Goal: Information Seeking & Learning: Compare options

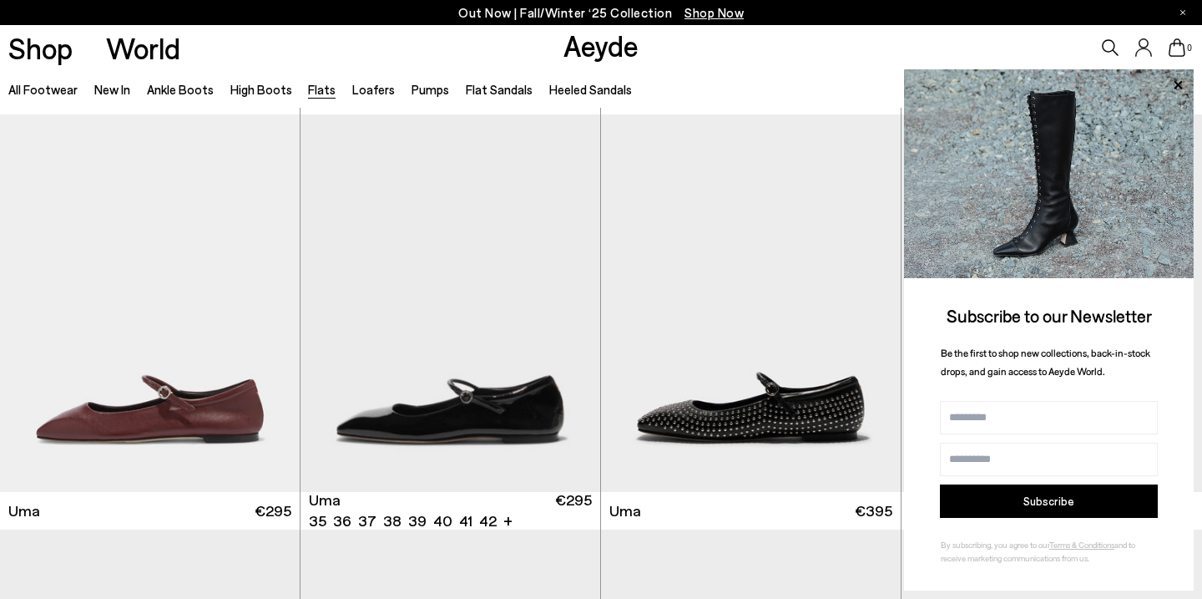
scroll to position [2072, 0]
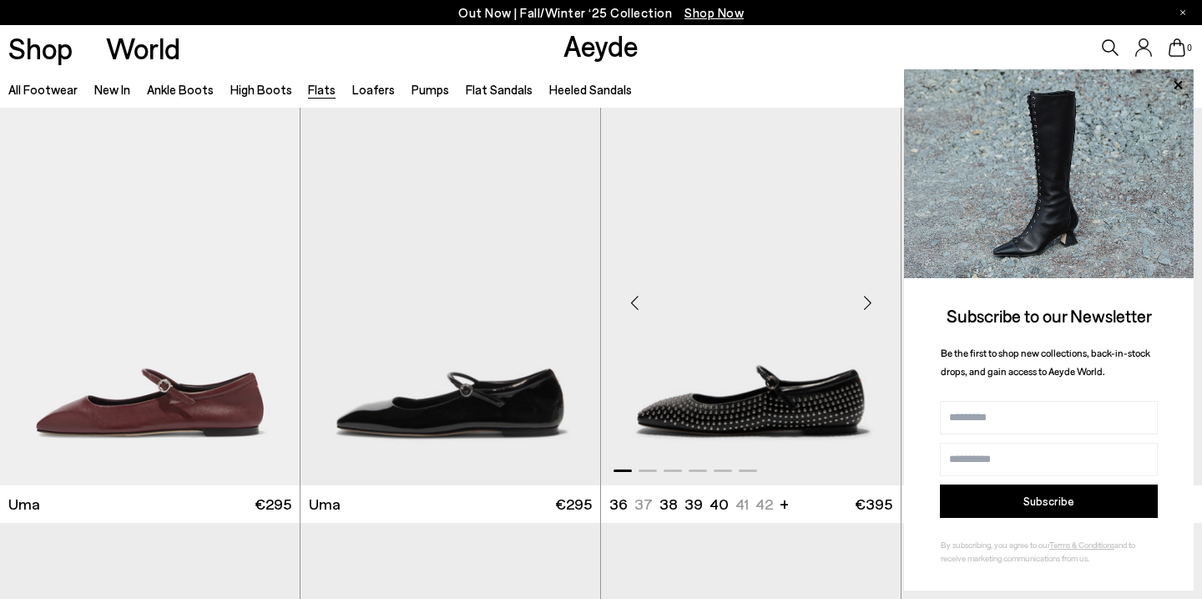
click at [701, 411] on img "1 / 6" at bounding box center [751, 296] width 300 height 376
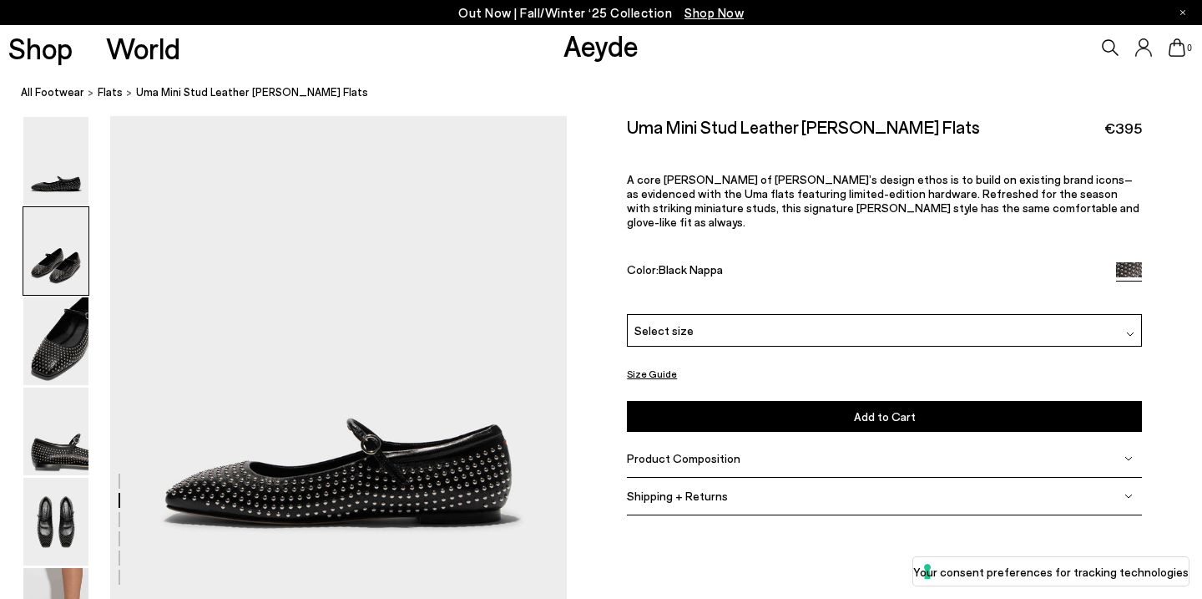
scroll to position [584, 0]
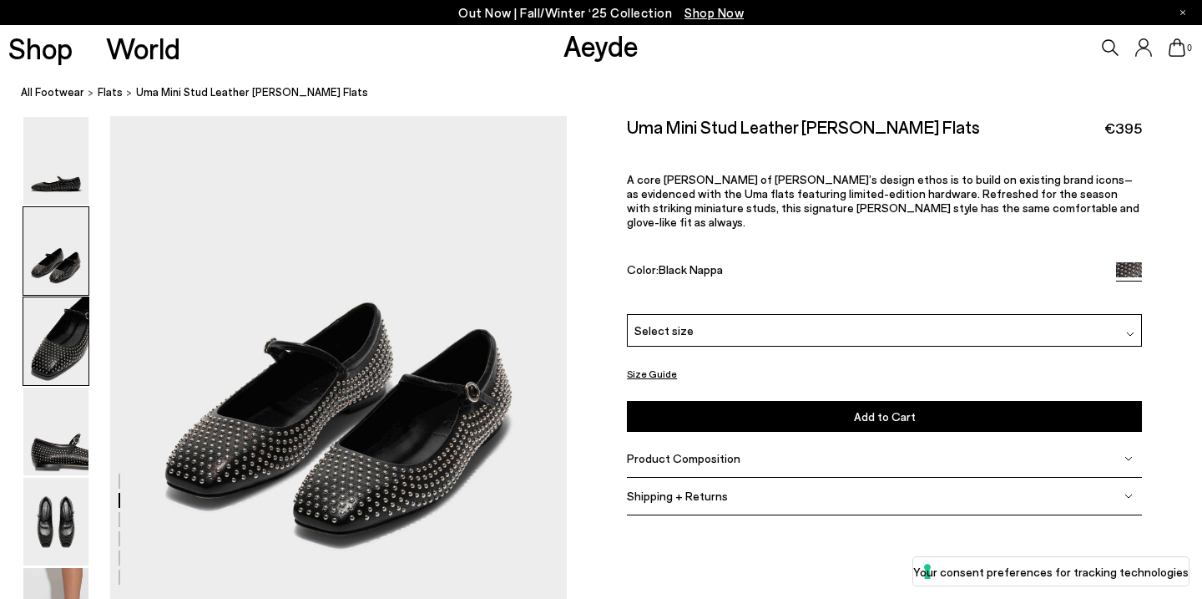
click at [73, 365] on img at bounding box center [55, 341] width 65 height 88
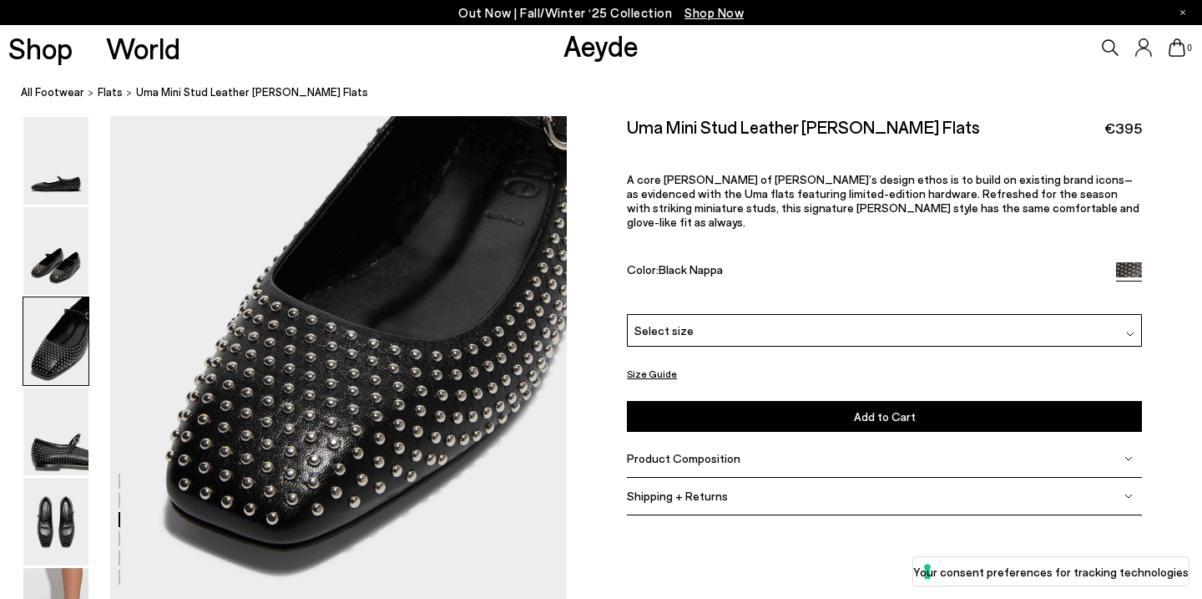
scroll to position [1220, 0]
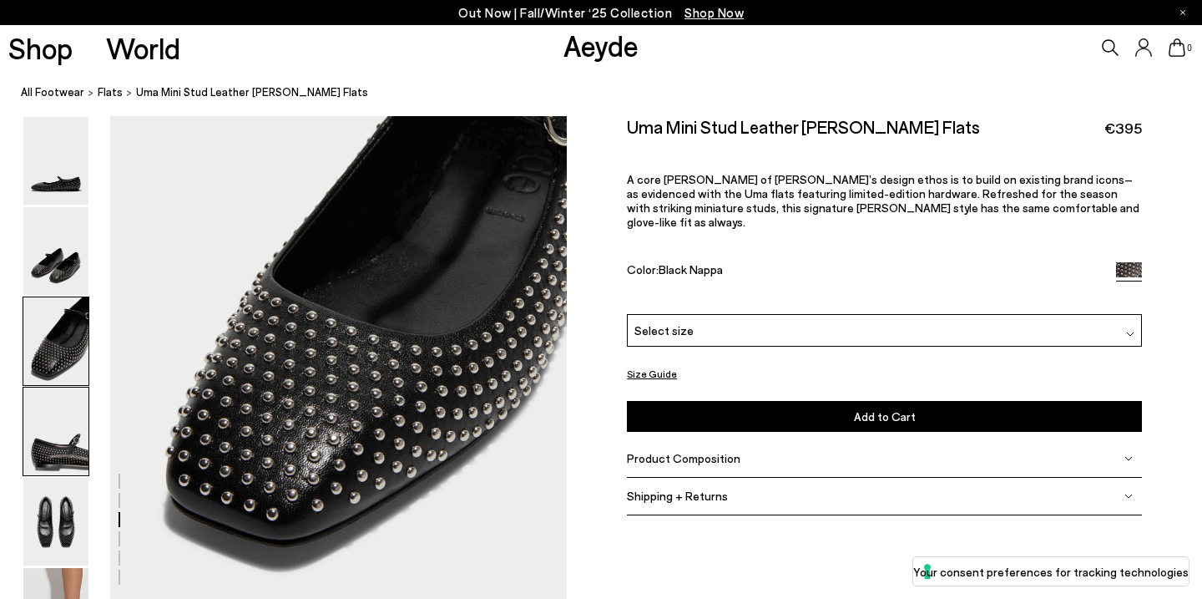
click at [71, 457] on img at bounding box center [55, 431] width 65 height 88
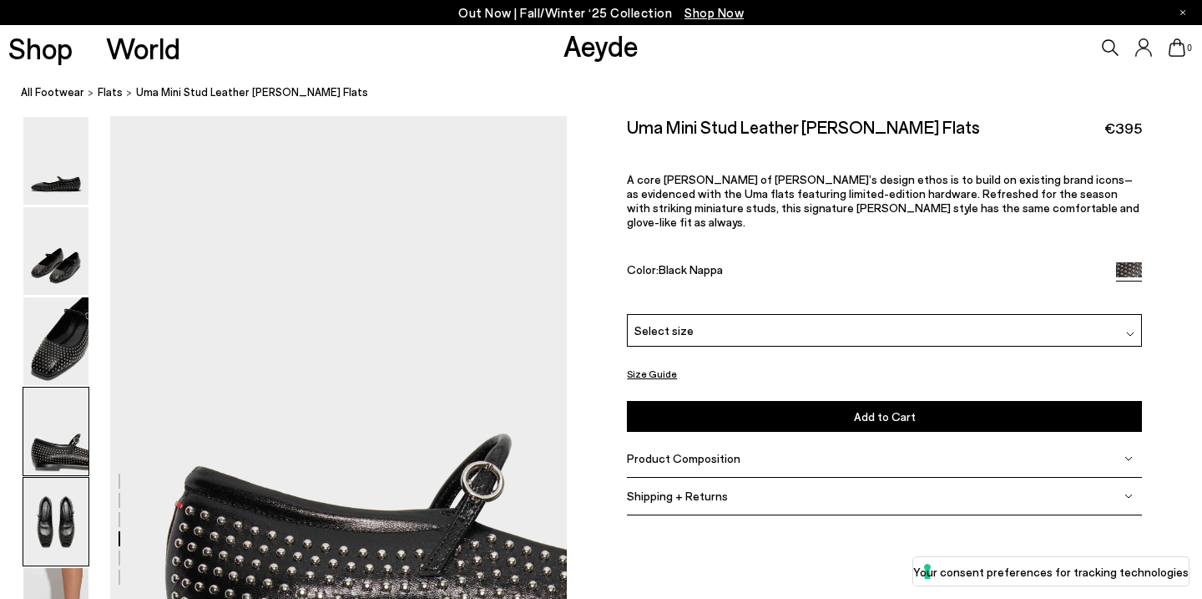
click at [66, 514] on img at bounding box center [55, 521] width 65 height 88
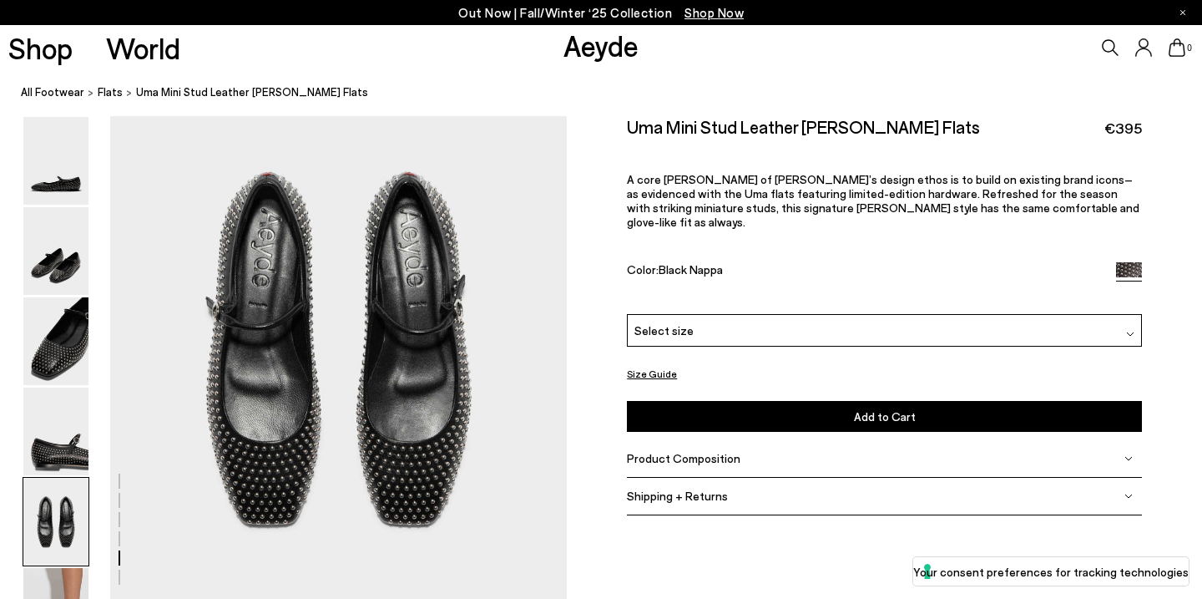
scroll to position [2418, 0]
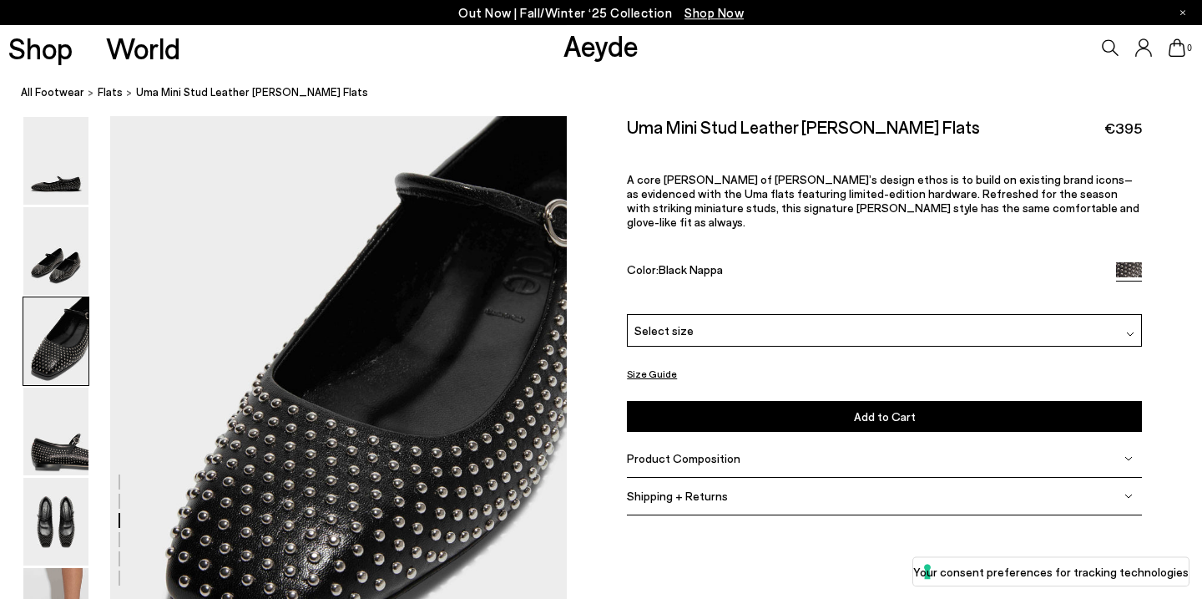
scroll to position [1105, 0]
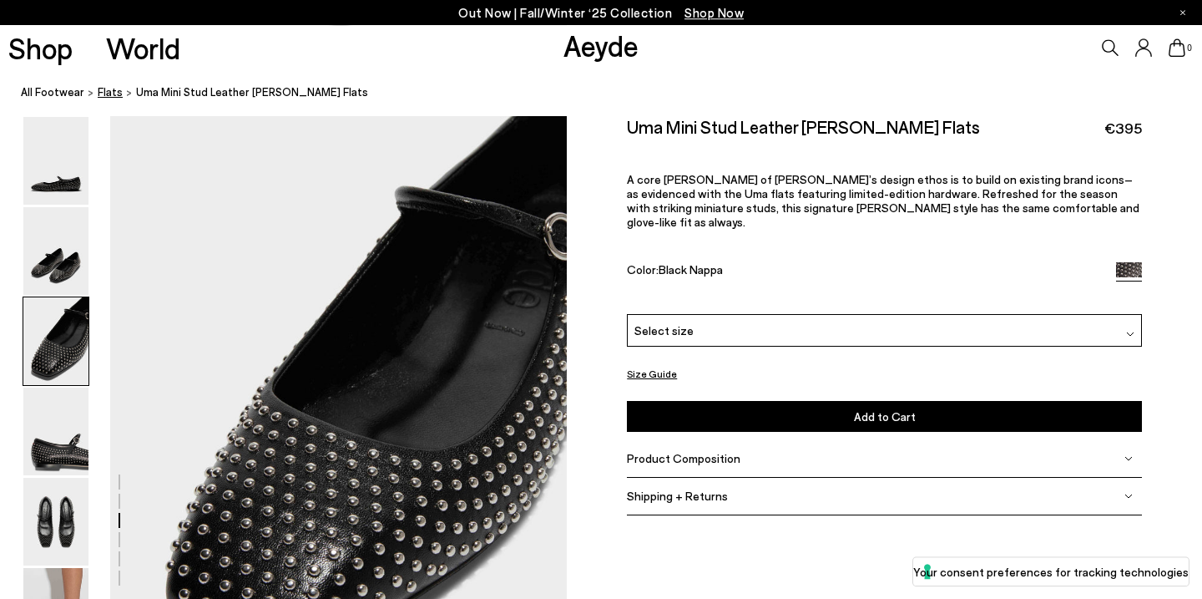
click at [108, 91] on span "flats" at bounding box center [110, 91] width 25 height 13
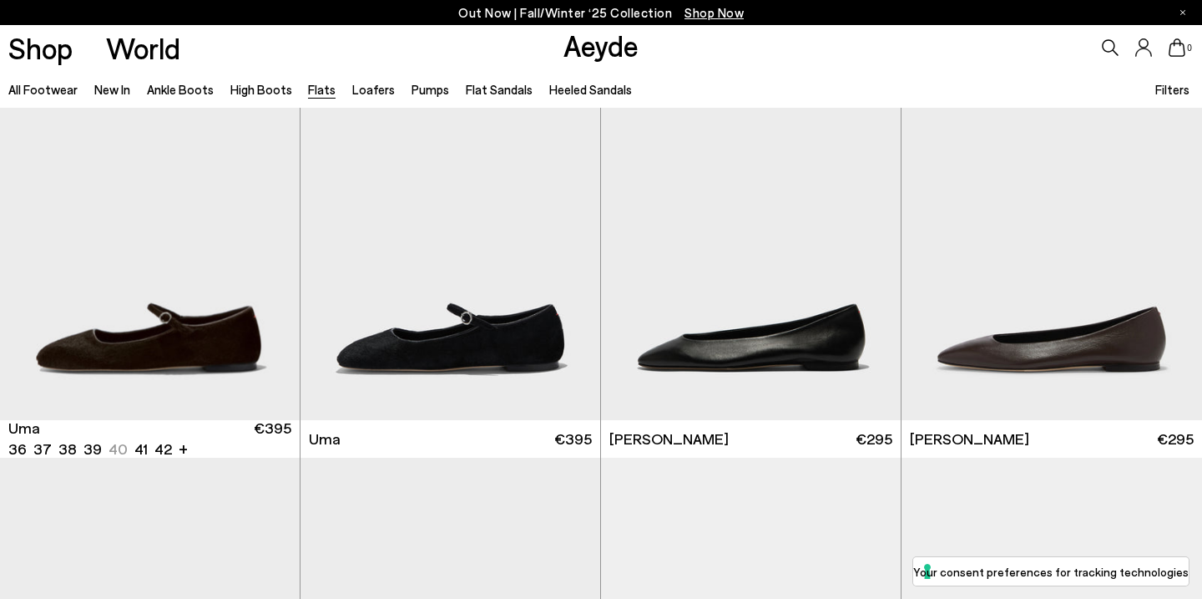
scroll to position [250, 0]
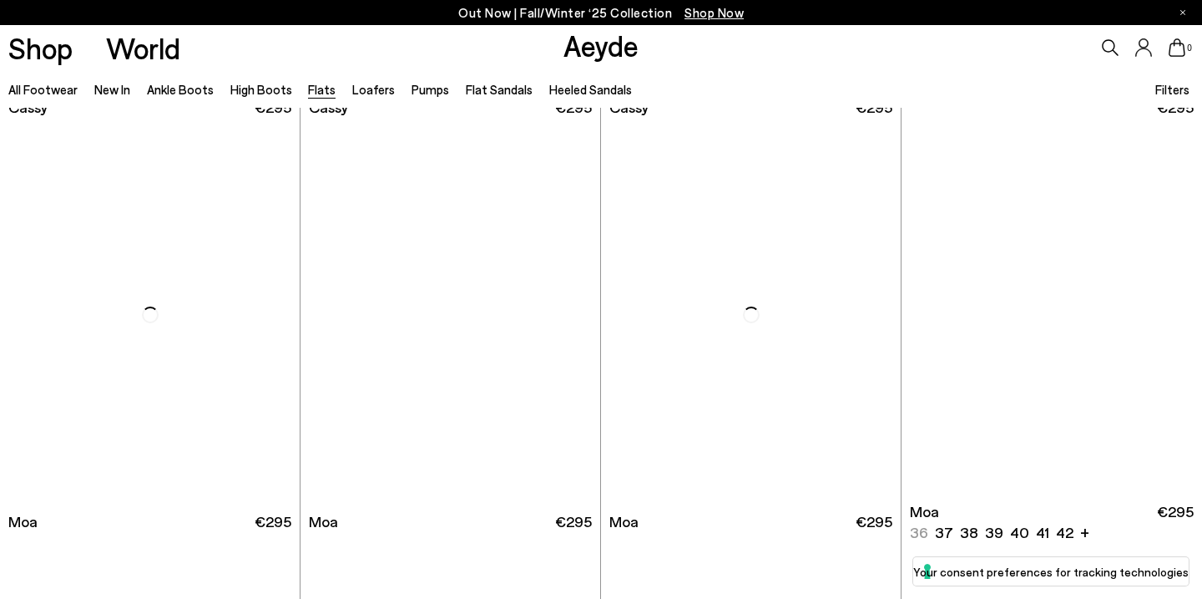
scroll to position [2887, 0]
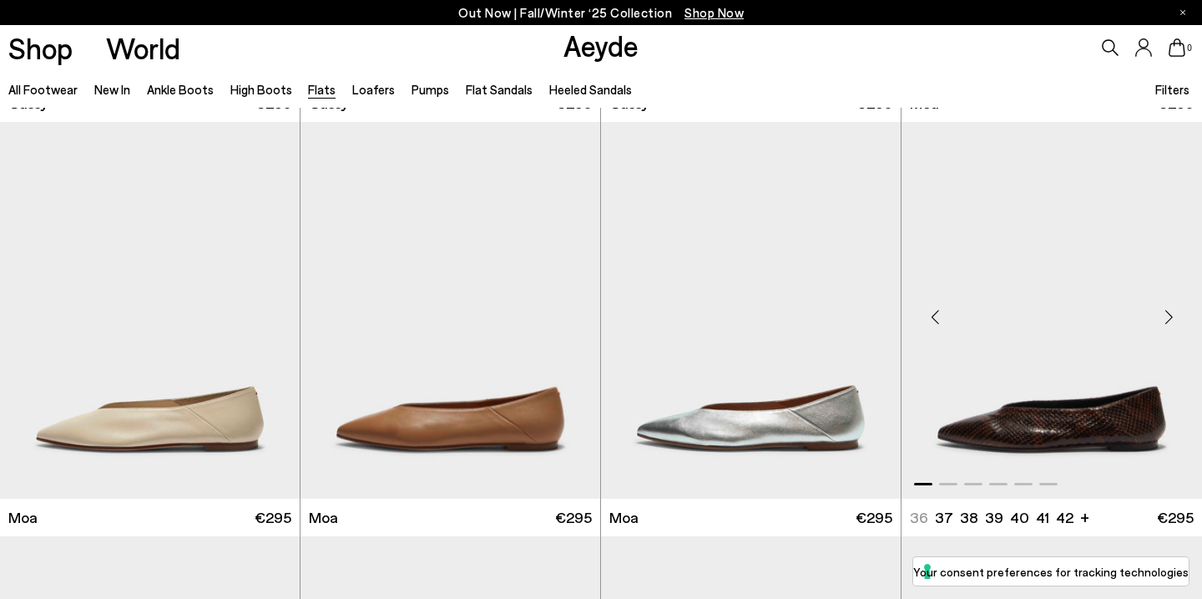
click at [974, 405] on img "1 / 6" at bounding box center [1052, 310] width 301 height 376
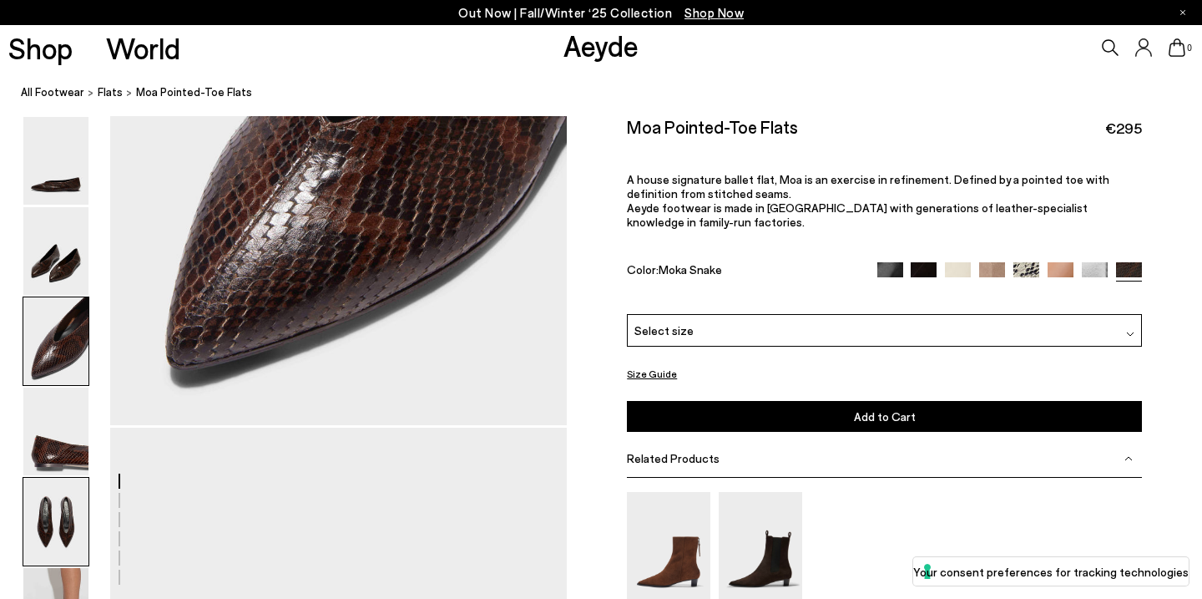
click at [47, 516] on img at bounding box center [55, 521] width 65 height 88
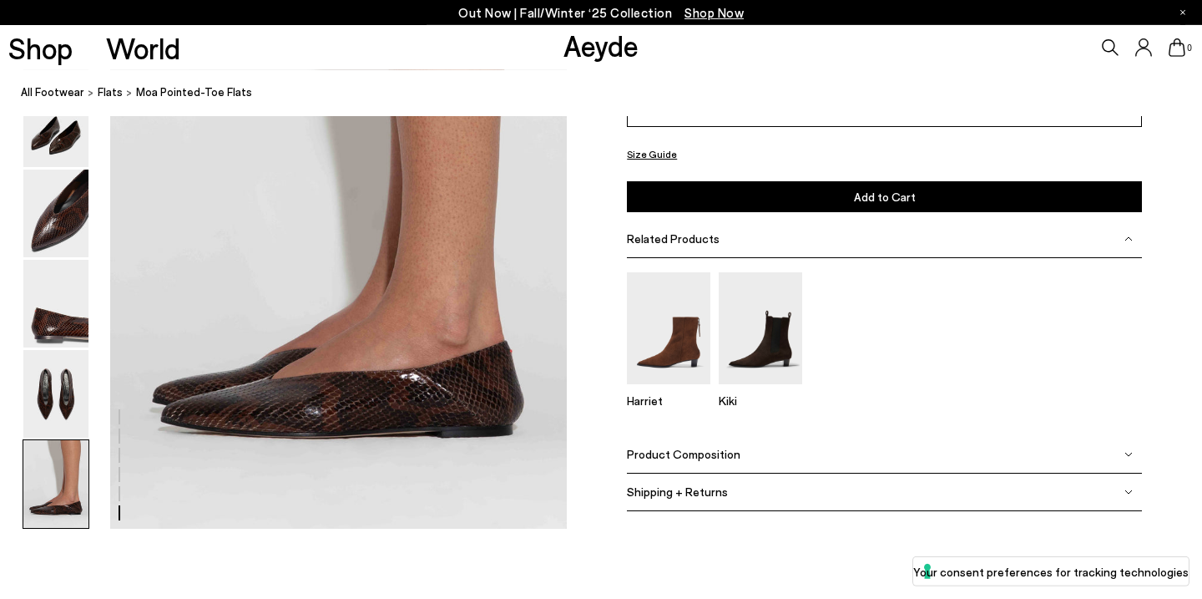
click at [51, 476] on img at bounding box center [55, 484] width 65 height 88
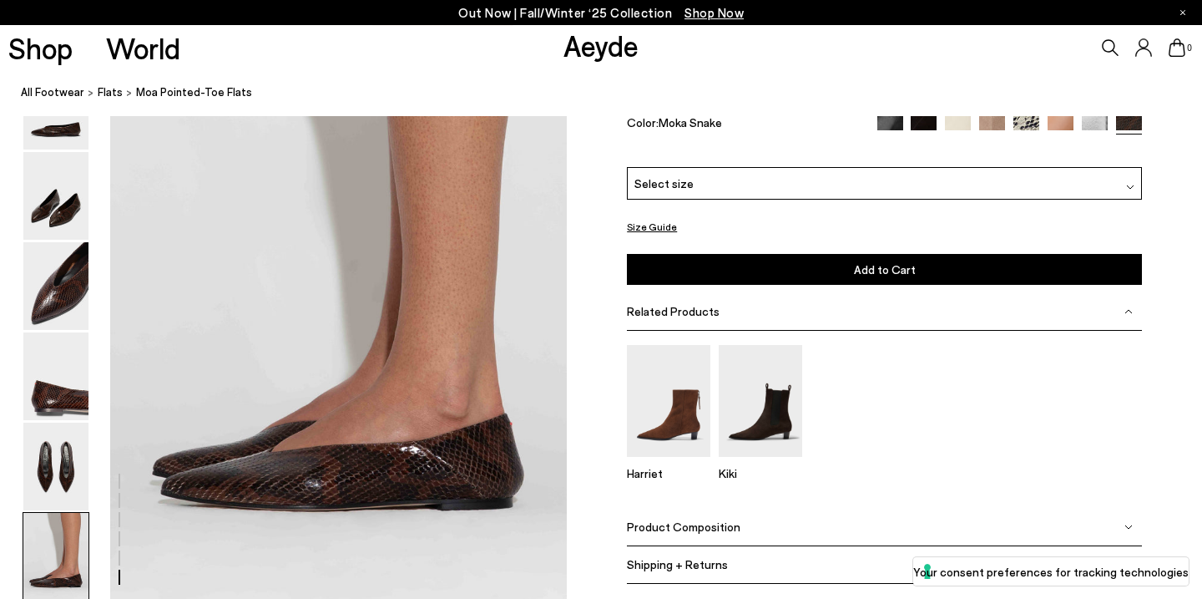
scroll to position [3047, 0]
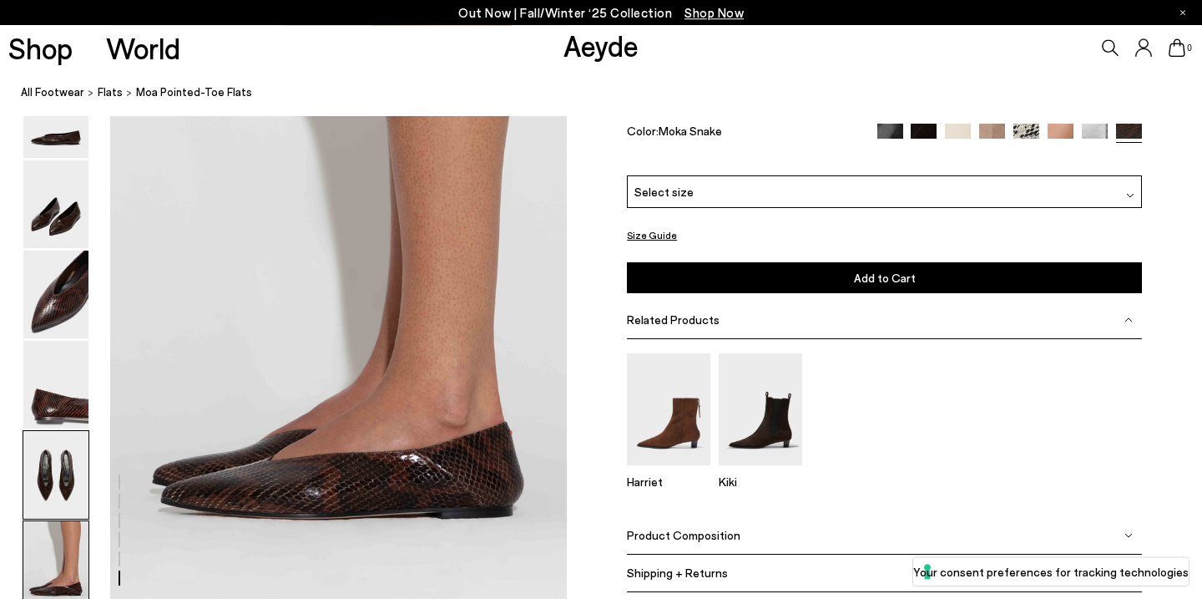
click at [55, 464] on img at bounding box center [55, 475] width 65 height 88
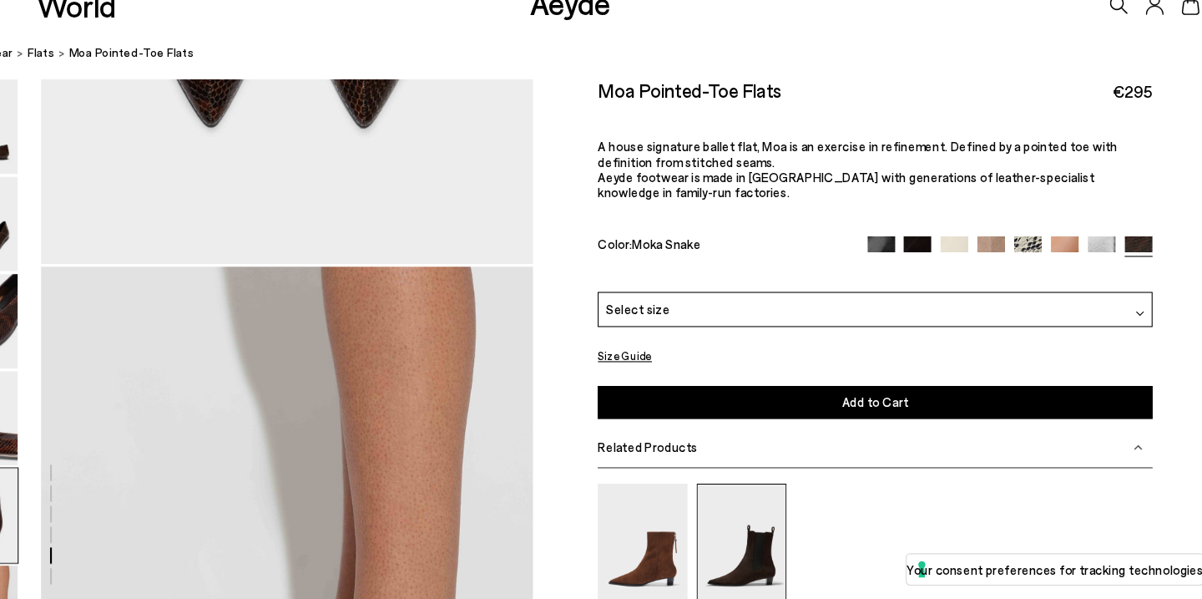
scroll to position [2772, 0]
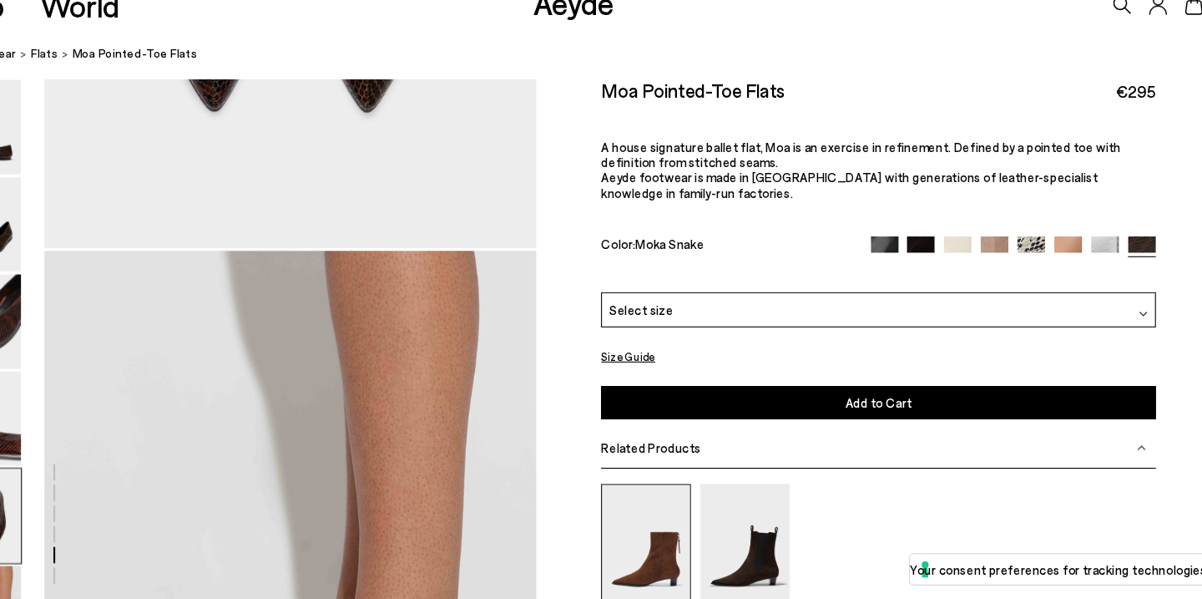
click at [679, 518] on img at bounding box center [668, 547] width 83 height 111
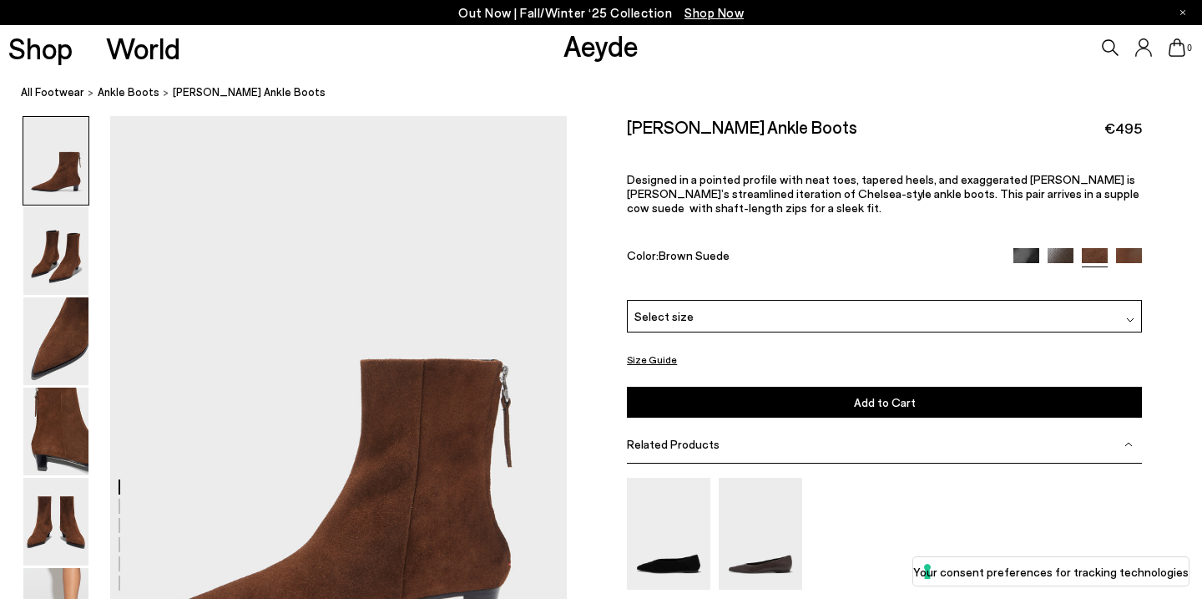
scroll to position [126, 0]
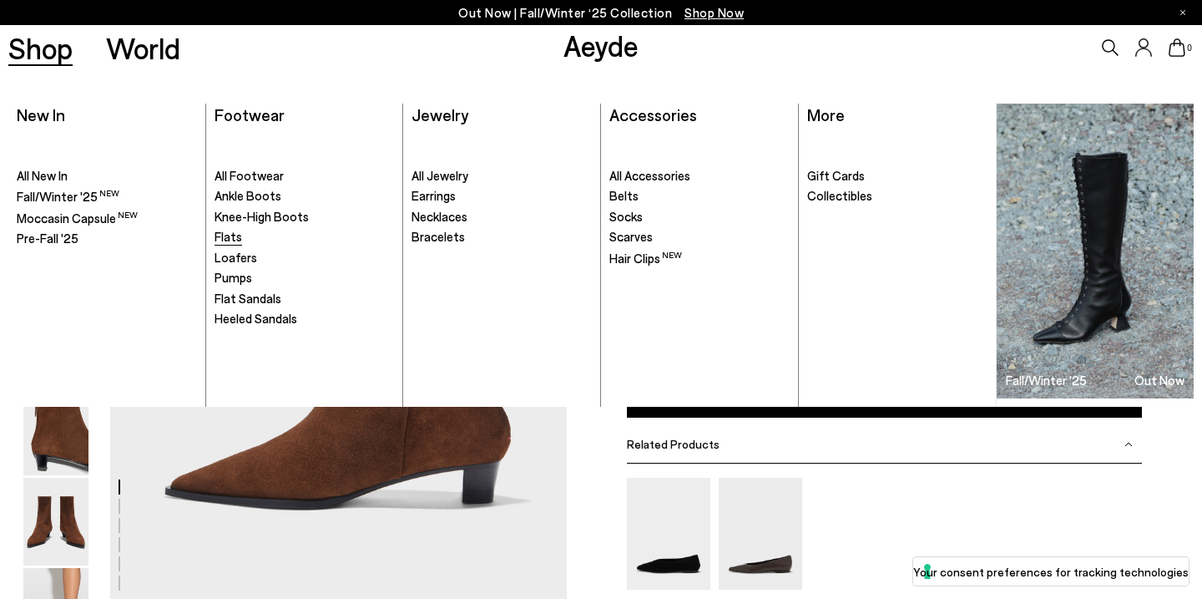
click at [237, 235] on span "Flats" at bounding box center [229, 236] width 28 height 15
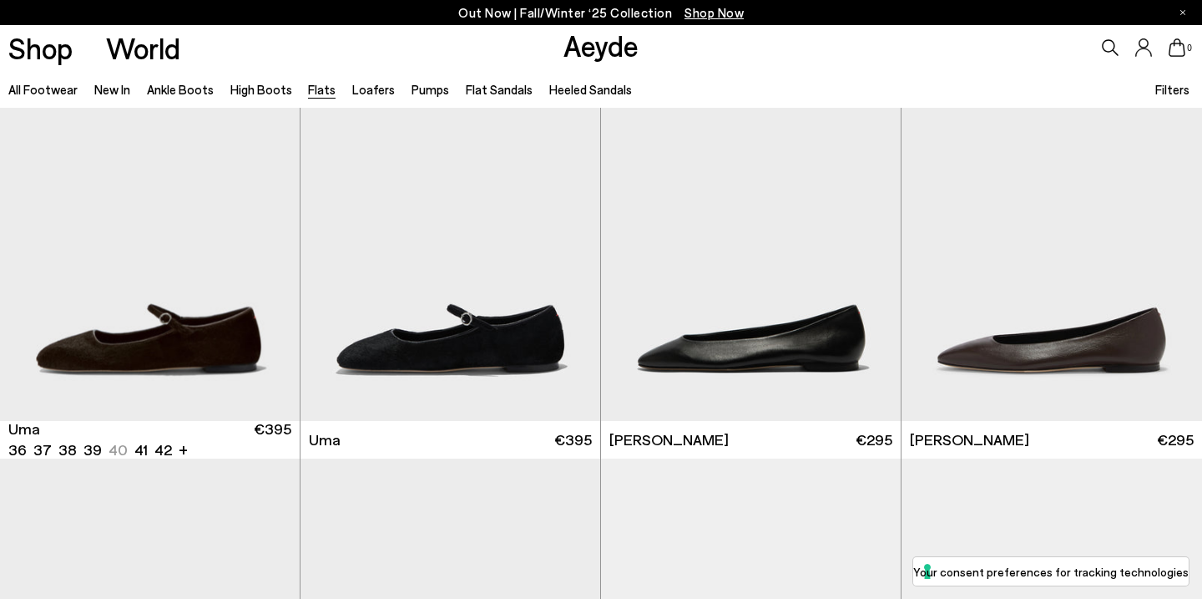
scroll to position [66, 0]
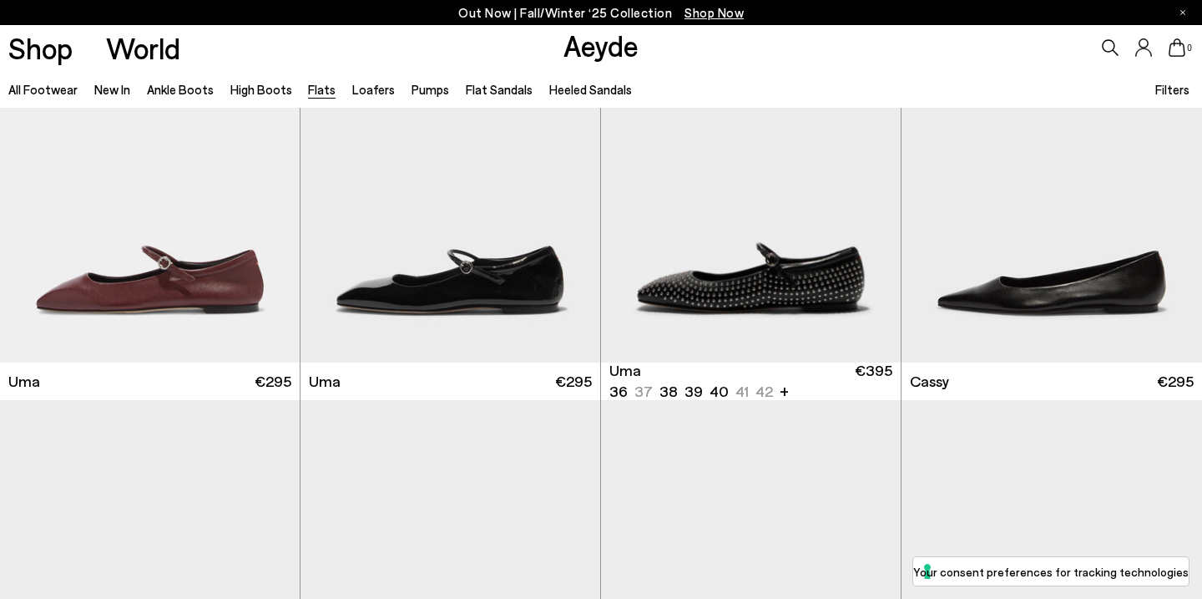
scroll to position [2232, 0]
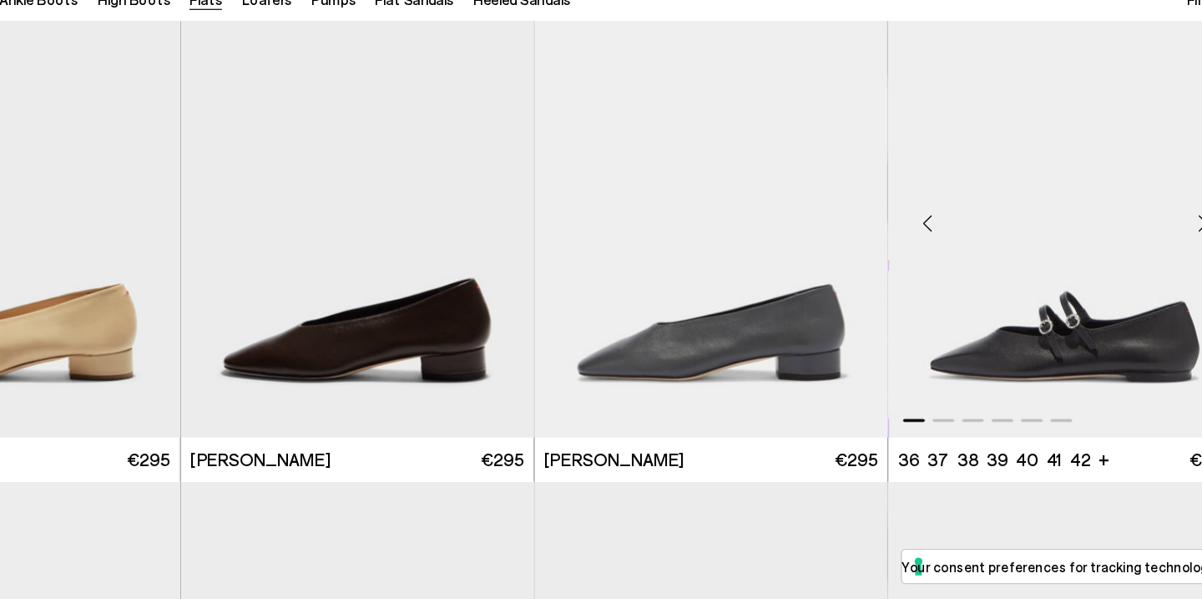
scroll to position [5034, 0]
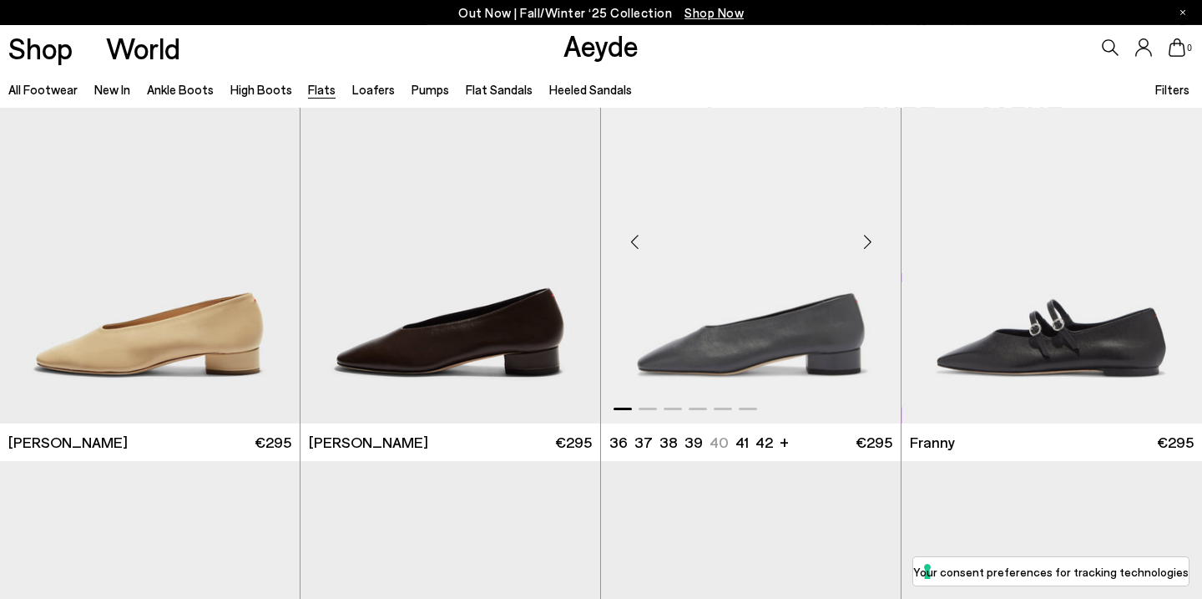
click at [771, 220] on img "1 / 6" at bounding box center [751, 235] width 300 height 376
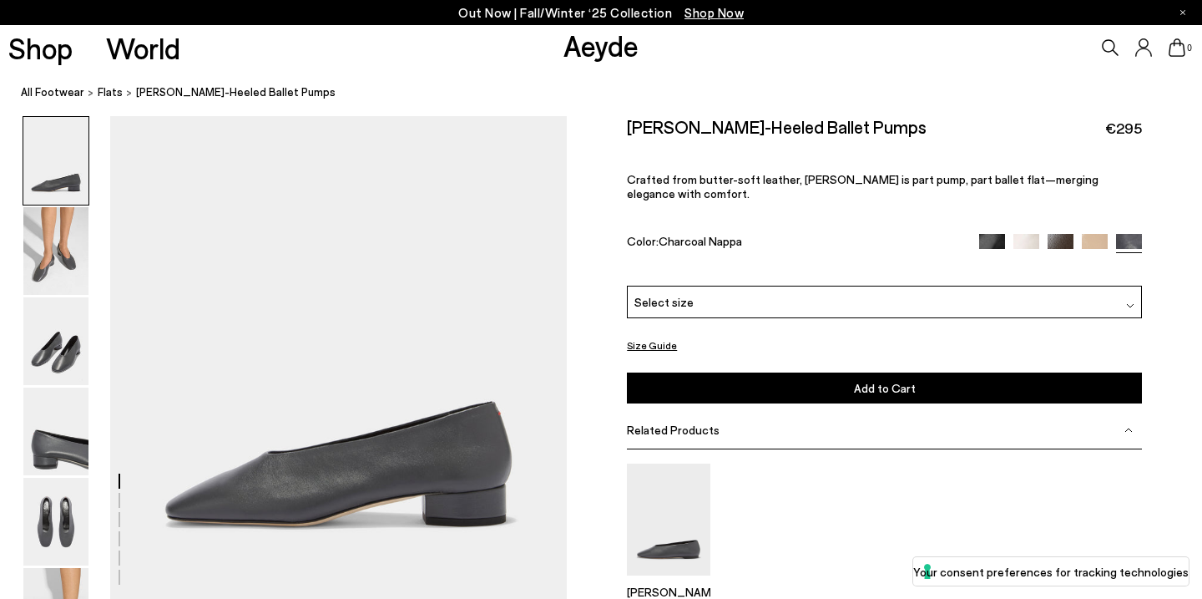
click at [73, 356] on img at bounding box center [55, 341] width 65 height 88
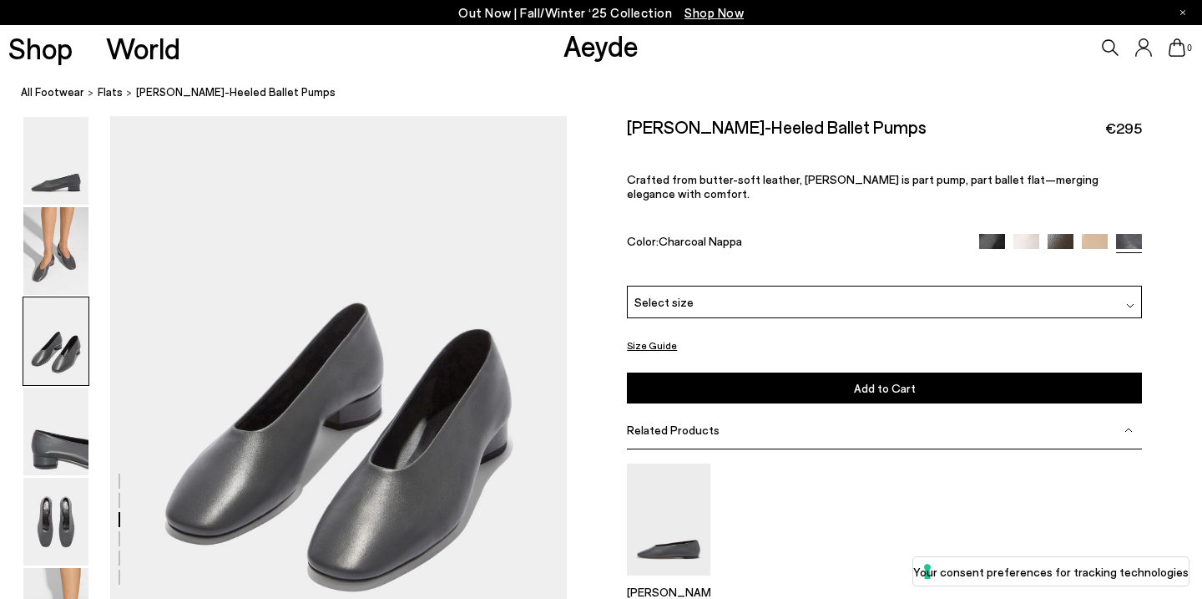
scroll to position [1154, 0]
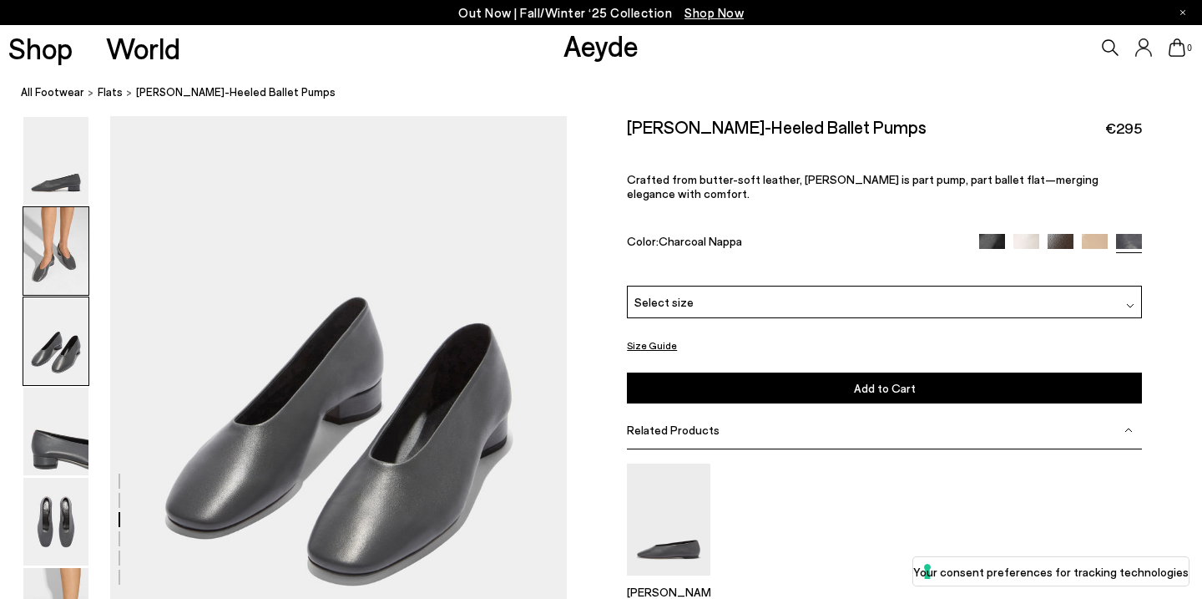
click at [57, 282] on img at bounding box center [55, 251] width 65 height 88
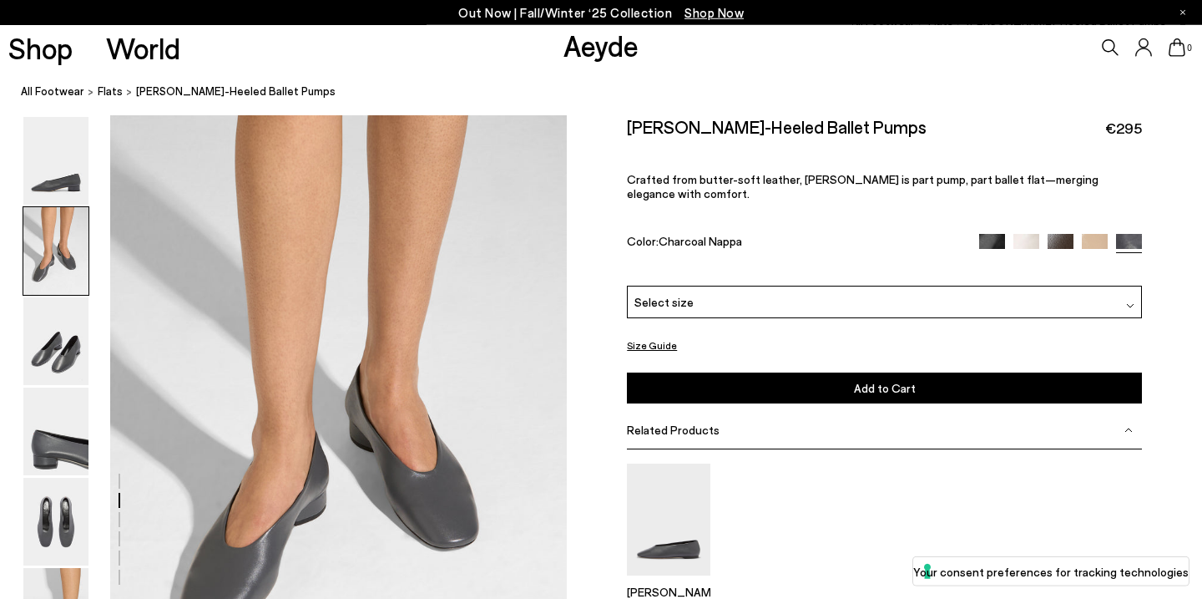
scroll to position [486, 0]
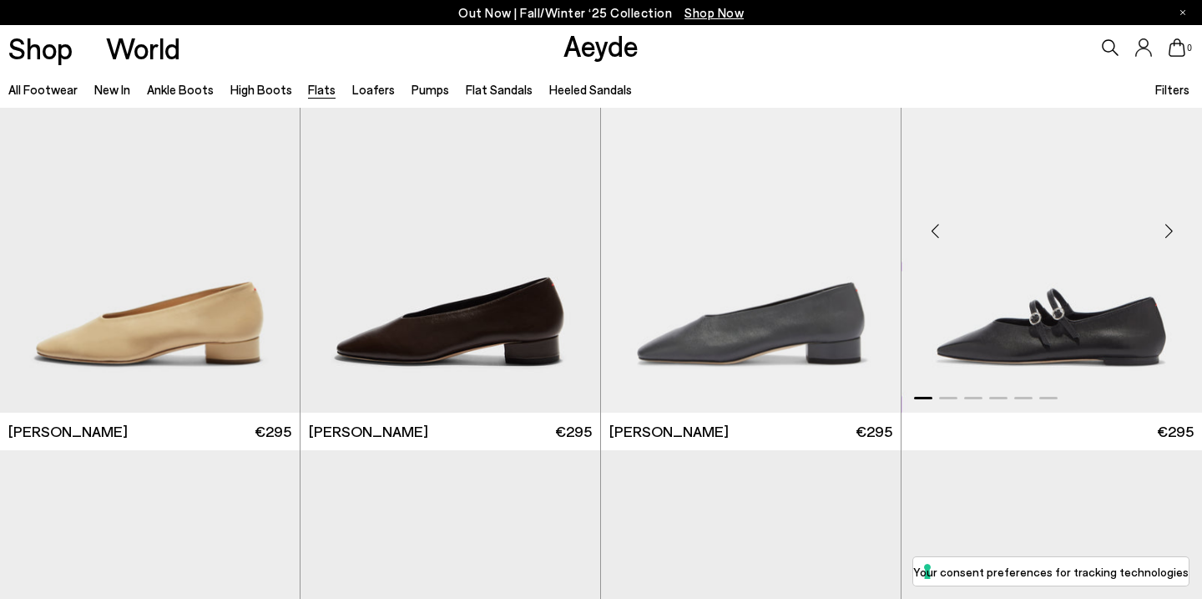
scroll to position [5045, 0]
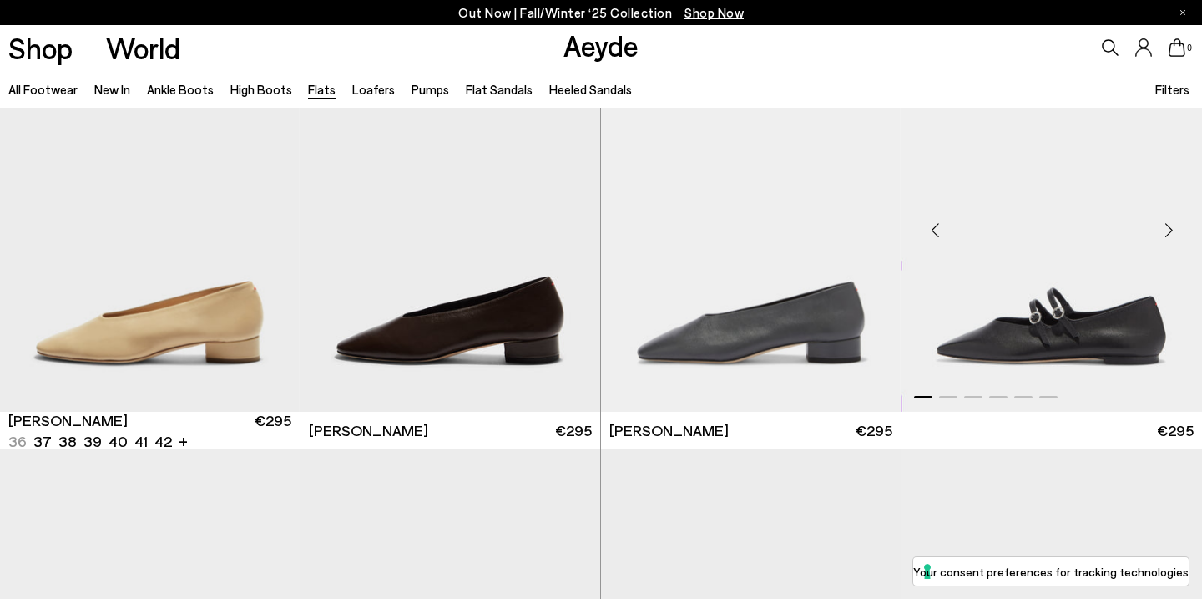
click at [993, 344] on img "1 / 6" at bounding box center [1052, 223] width 301 height 376
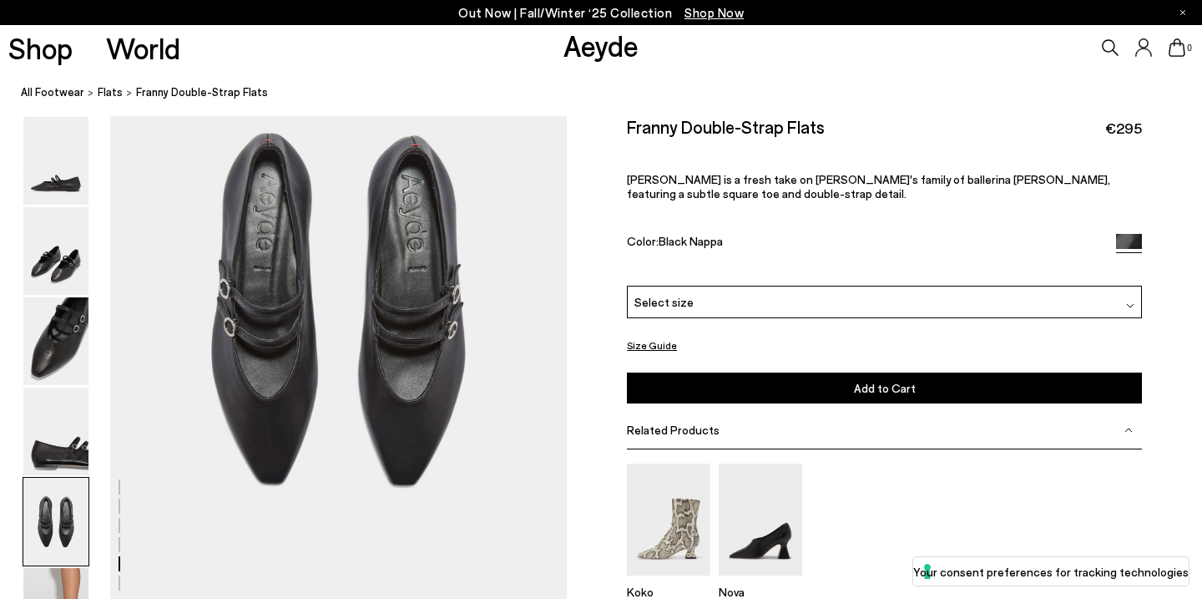
scroll to position [2559, 0]
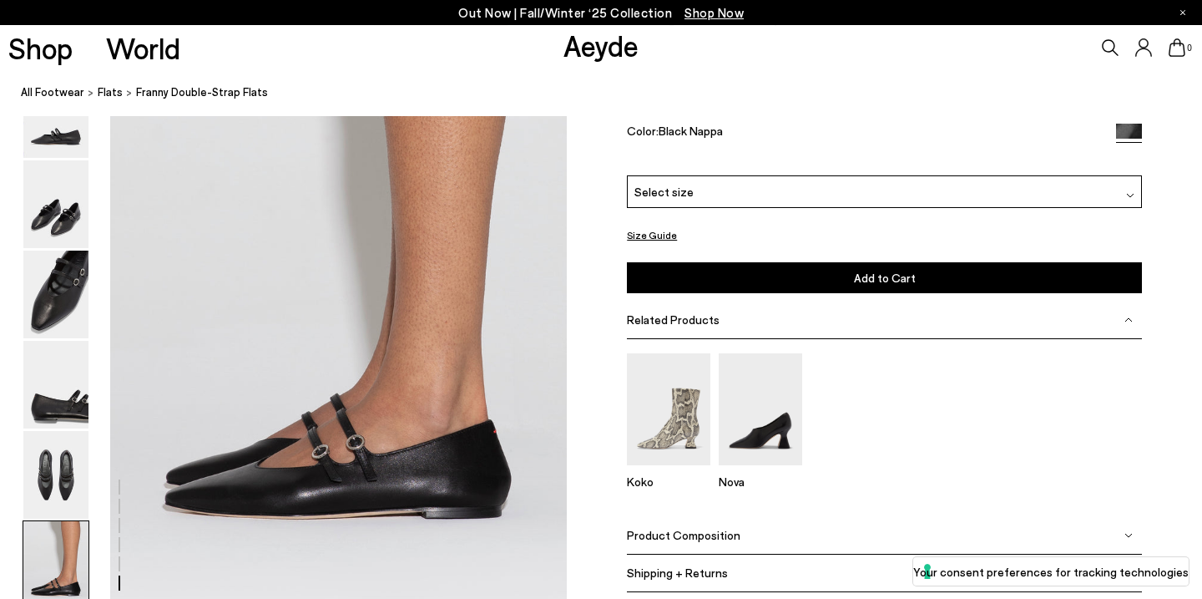
scroll to position [3174, 0]
click at [762, 429] on img at bounding box center [760, 408] width 83 height 111
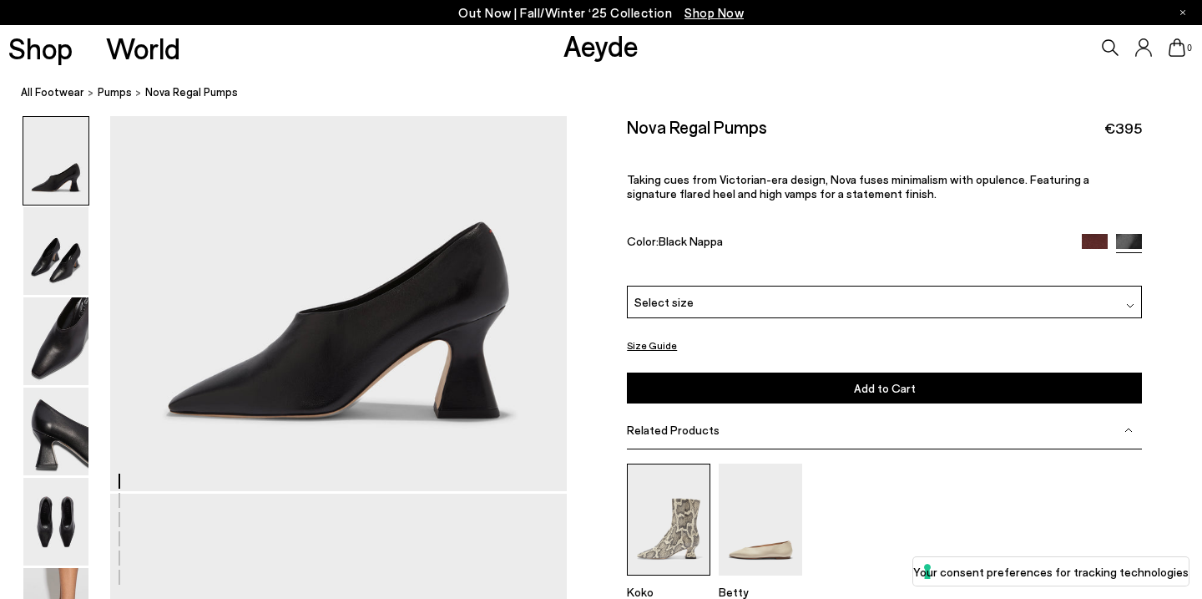
scroll to position [108, 0]
click at [78, 359] on img at bounding box center [55, 341] width 65 height 88
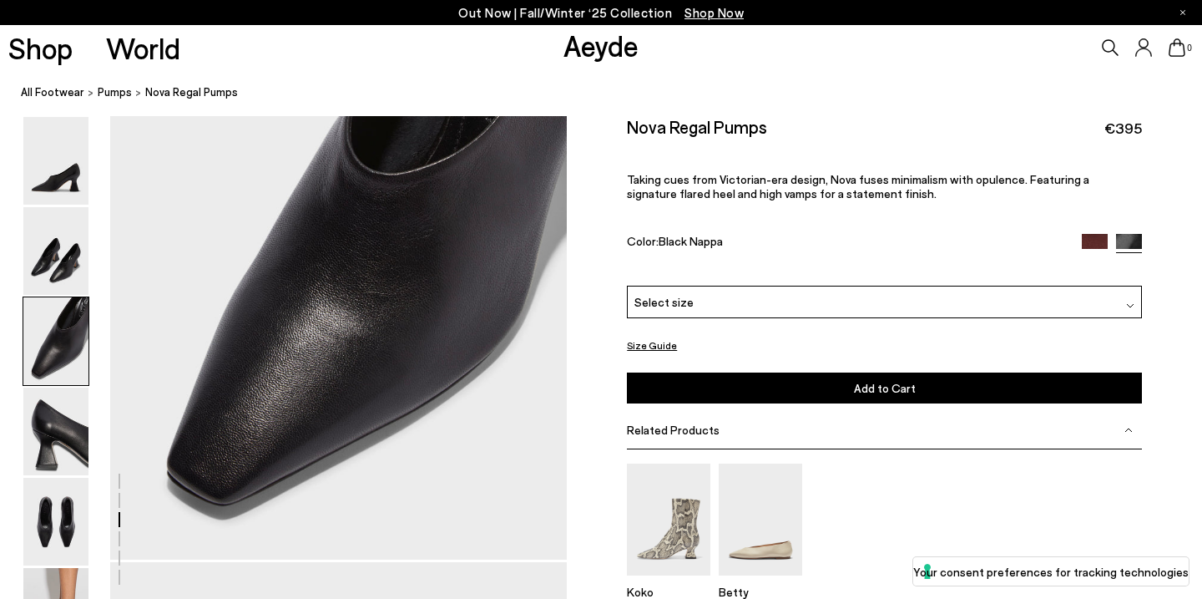
scroll to position [1274, 0]
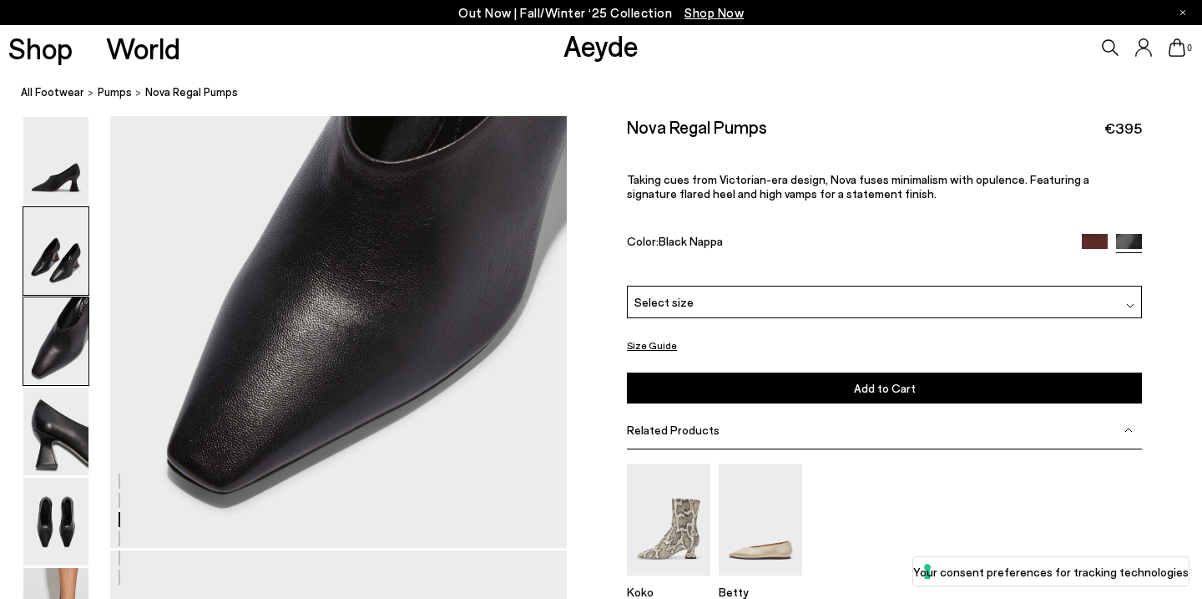
click at [66, 258] on img at bounding box center [55, 251] width 65 height 88
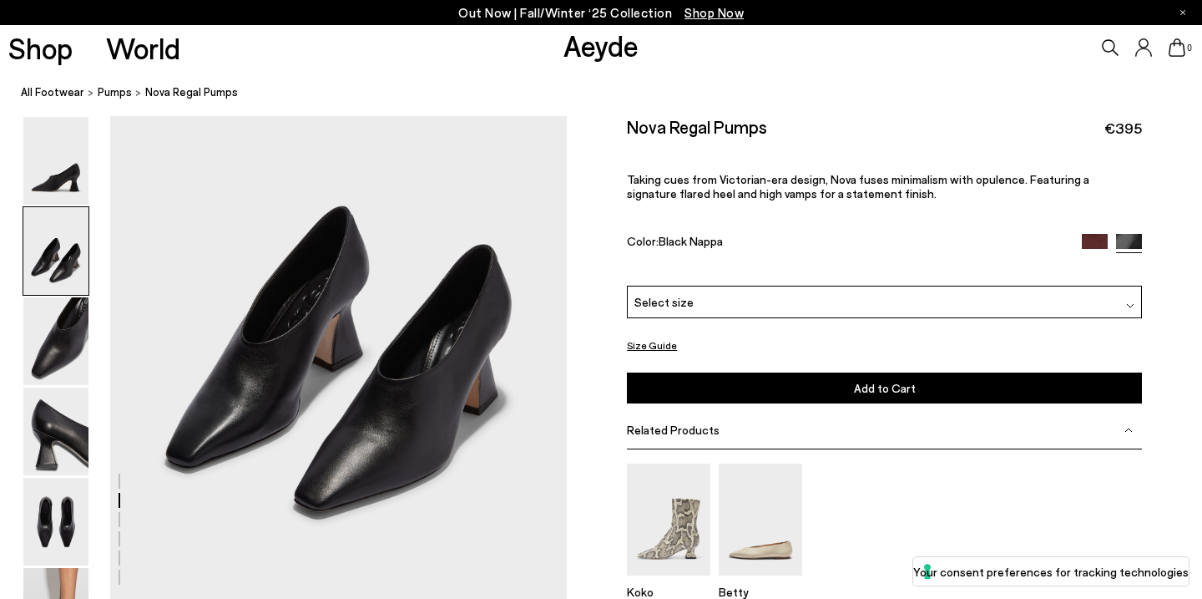
scroll to position [611, 0]
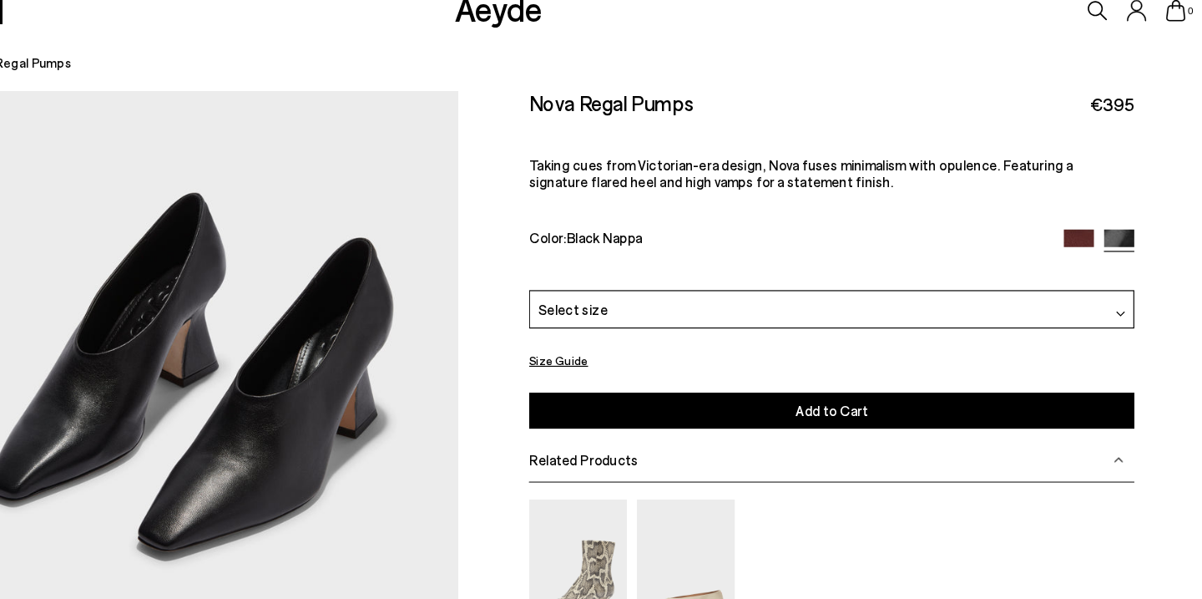
click at [1102, 240] on img at bounding box center [1095, 246] width 26 height 26
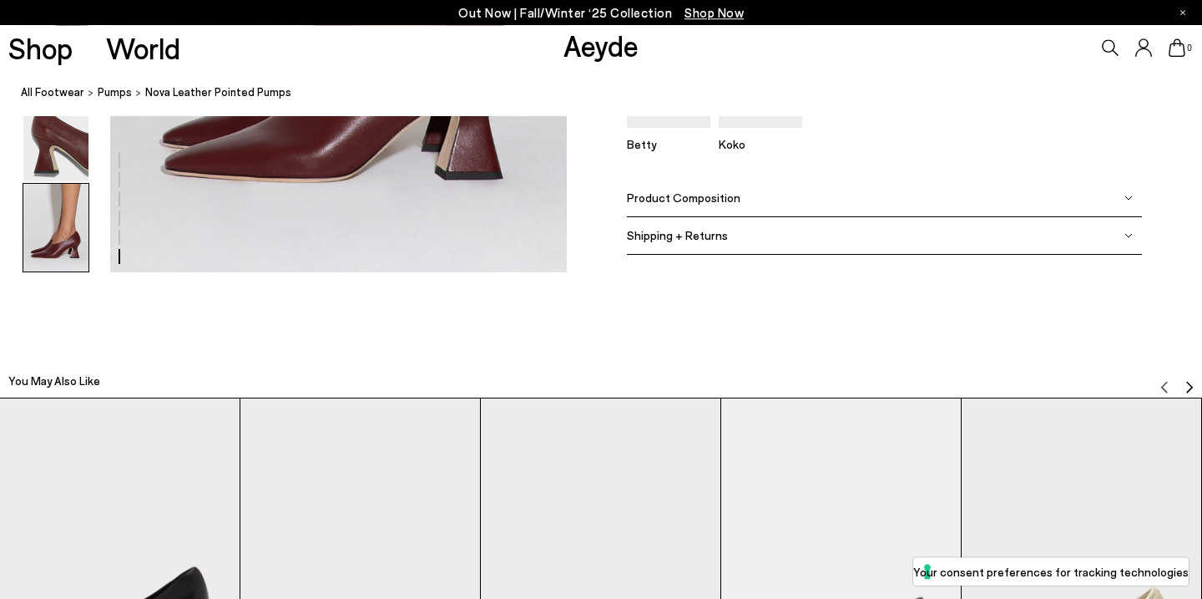
scroll to position [3310, 0]
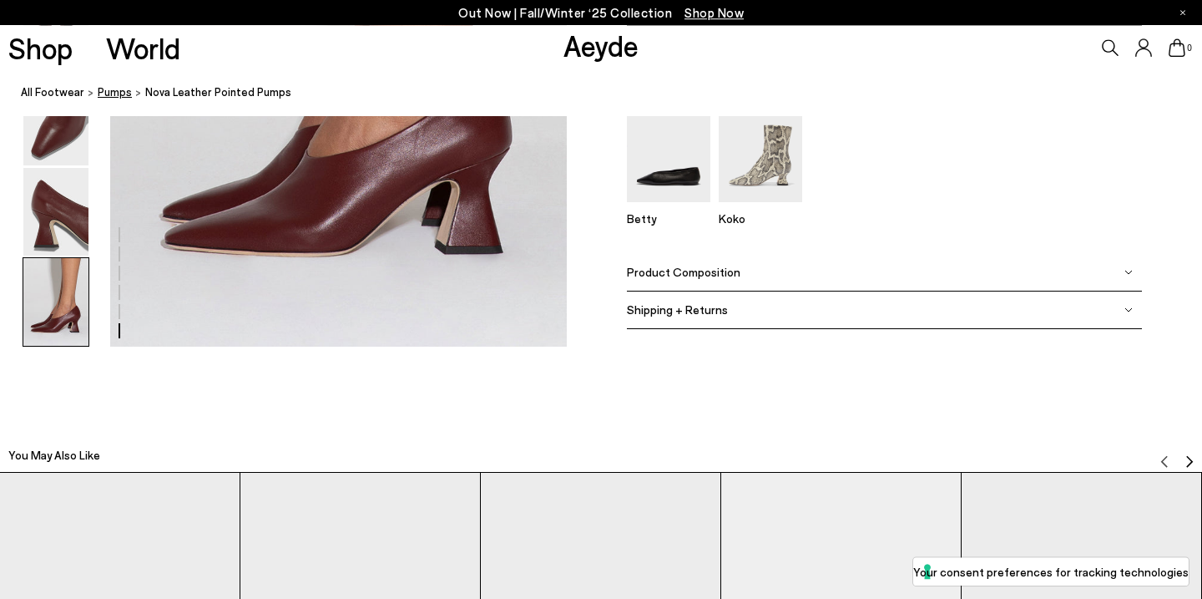
click at [101, 96] on span "pumps" at bounding box center [115, 91] width 34 height 13
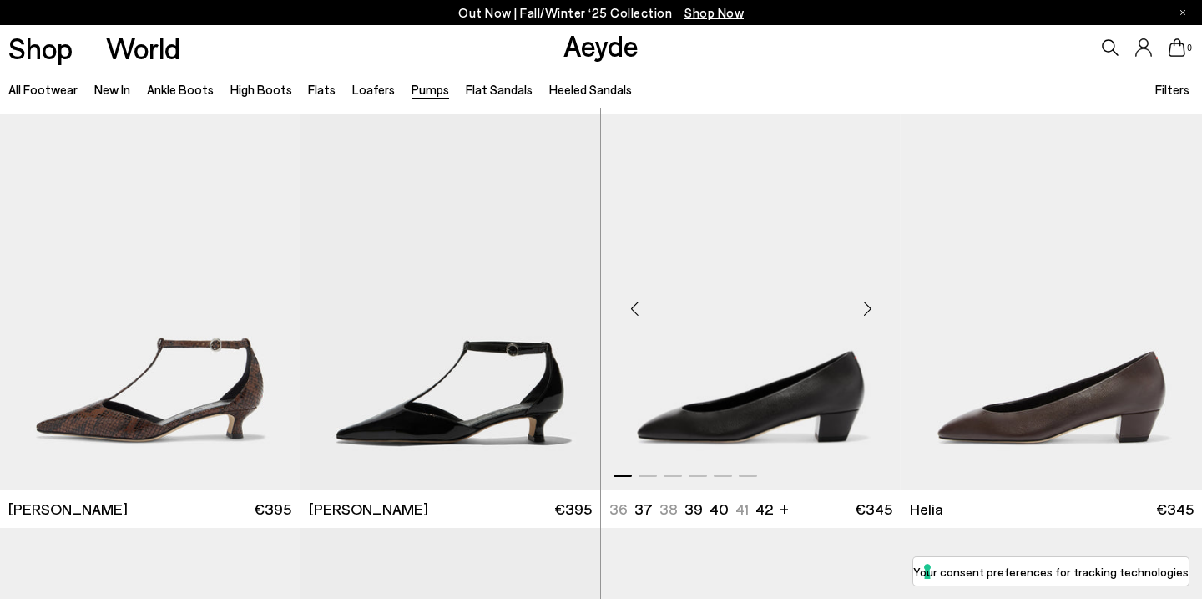
scroll to position [837, 0]
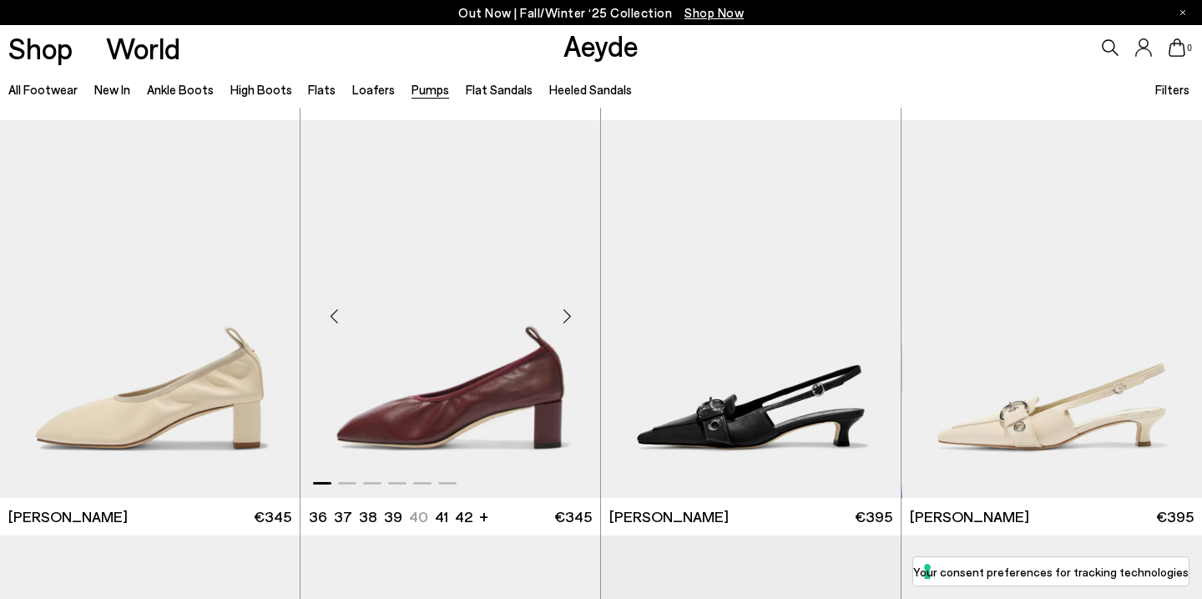
scroll to position [3316, 0]
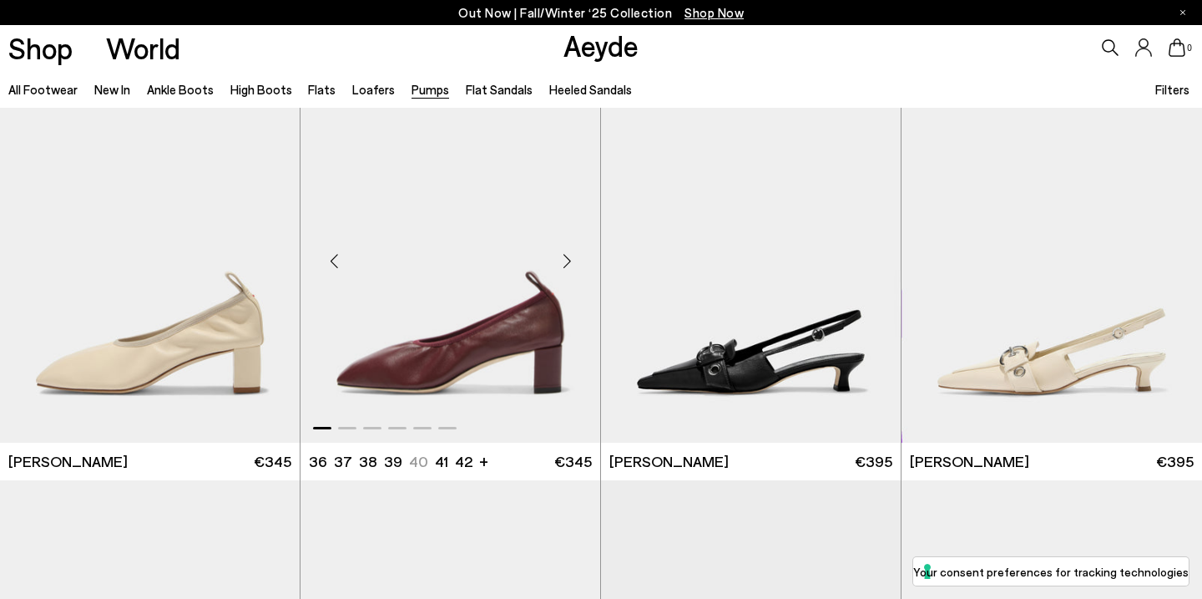
scroll to position [3405, 0]
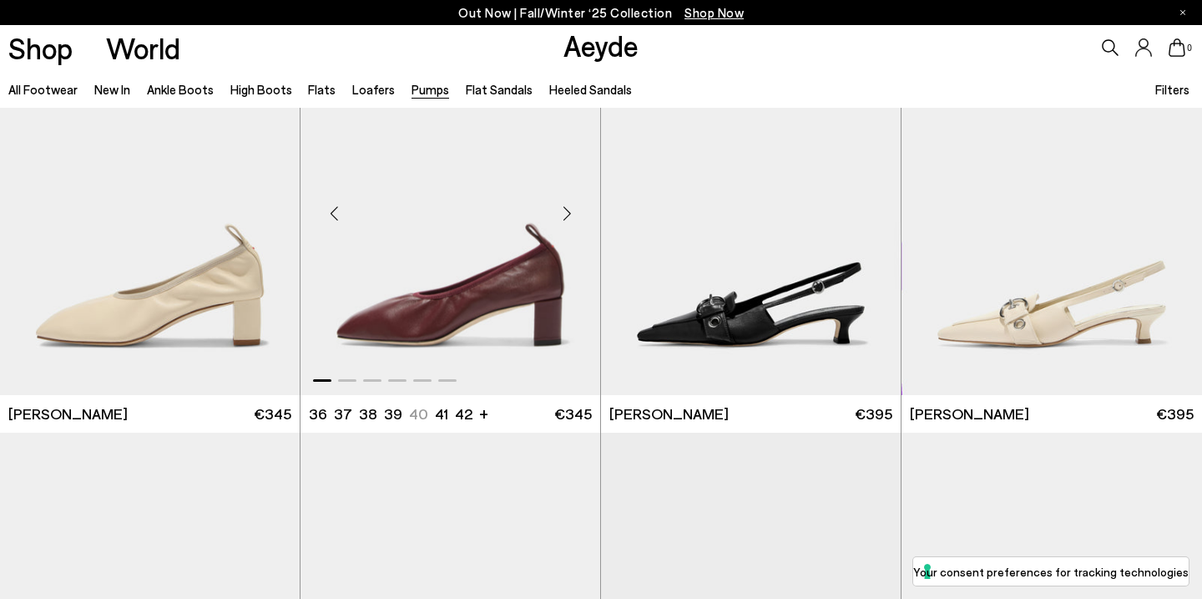
click at [437, 330] on img "1 / 6" at bounding box center [451, 206] width 300 height 376
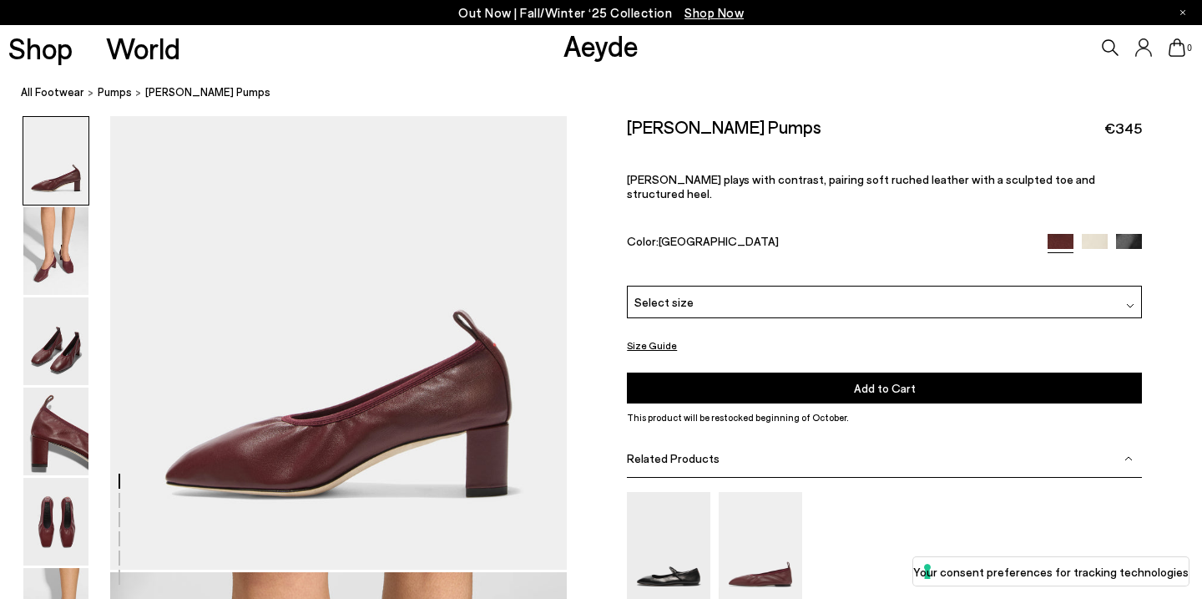
scroll to position [33, 0]
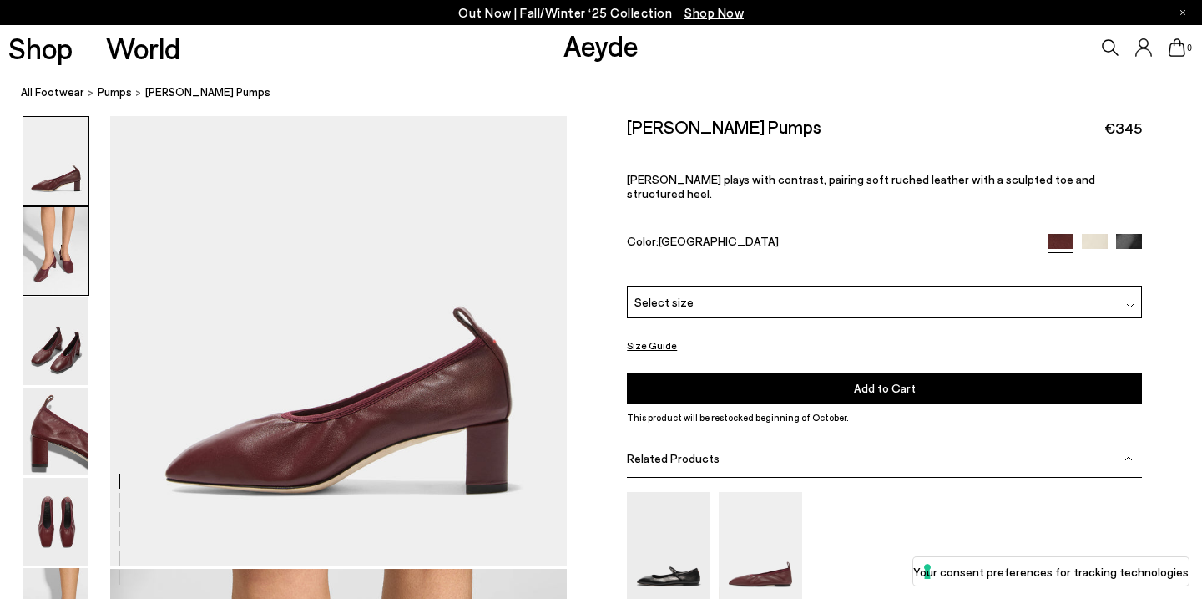
click at [54, 275] on img at bounding box center [55, 251] width 65 height 88
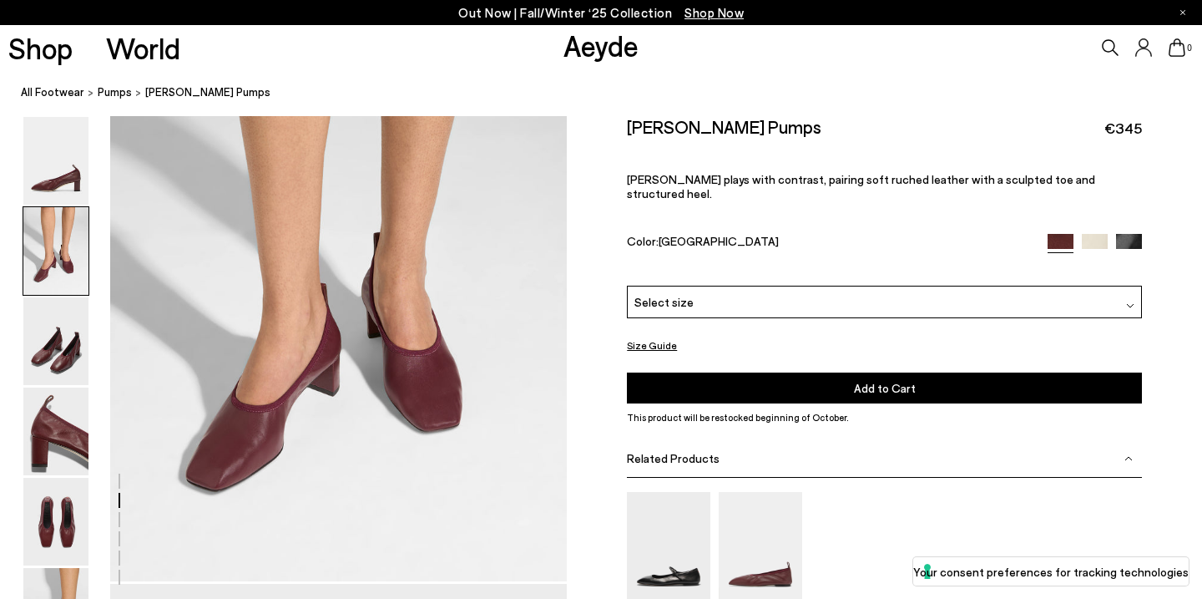
scroll to position [631, 0]
click at [50, 436] on img at bounding box center [55, 431] width 65 height 88
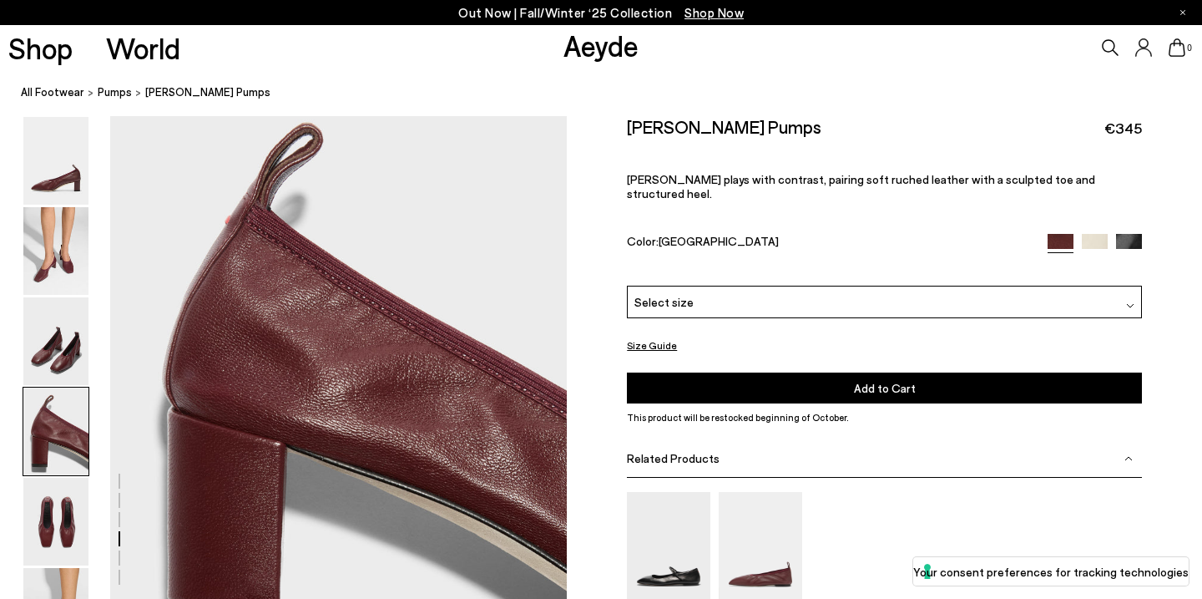
scroll to position [1820, 0]
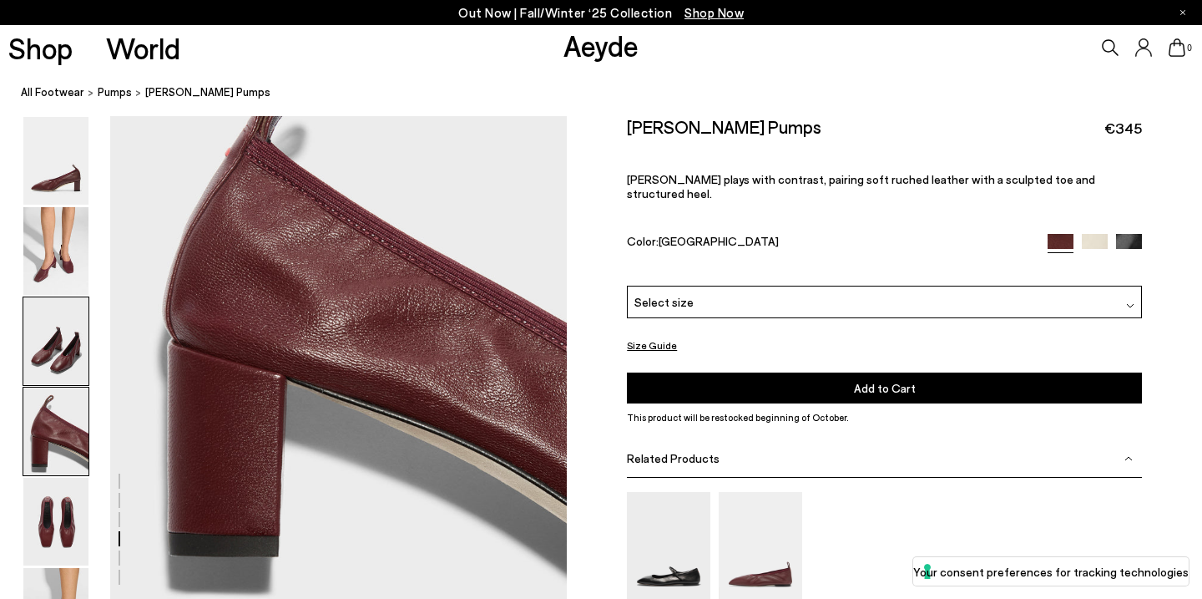
click at [49, 357] on img at bounding box center [55, 341] width 65 height 88
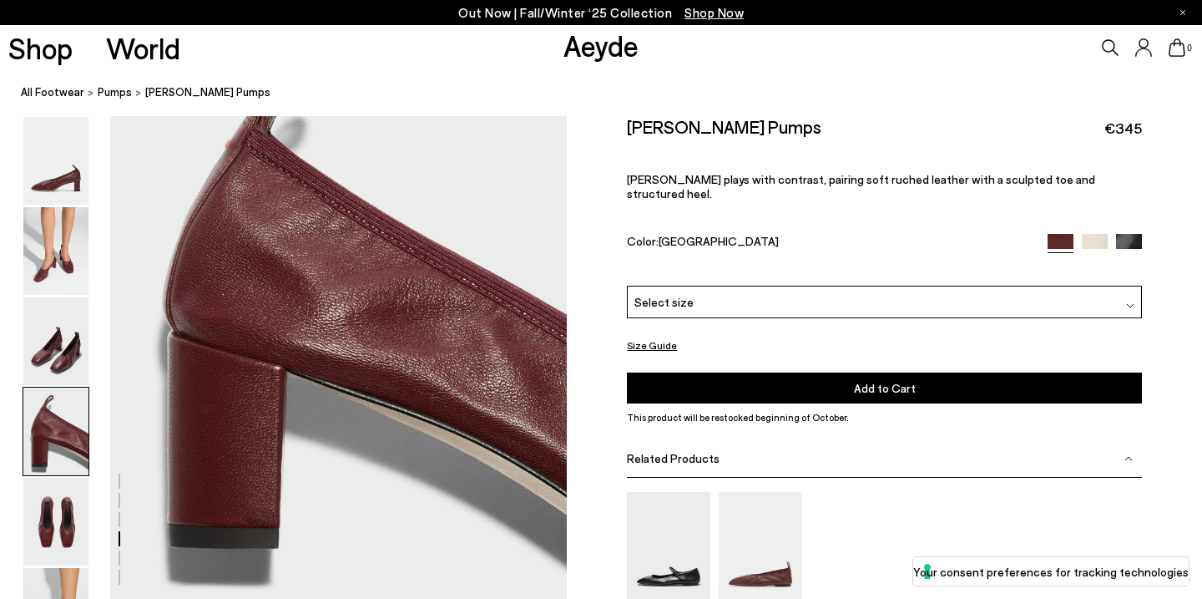
scroll to position [1841, 0]
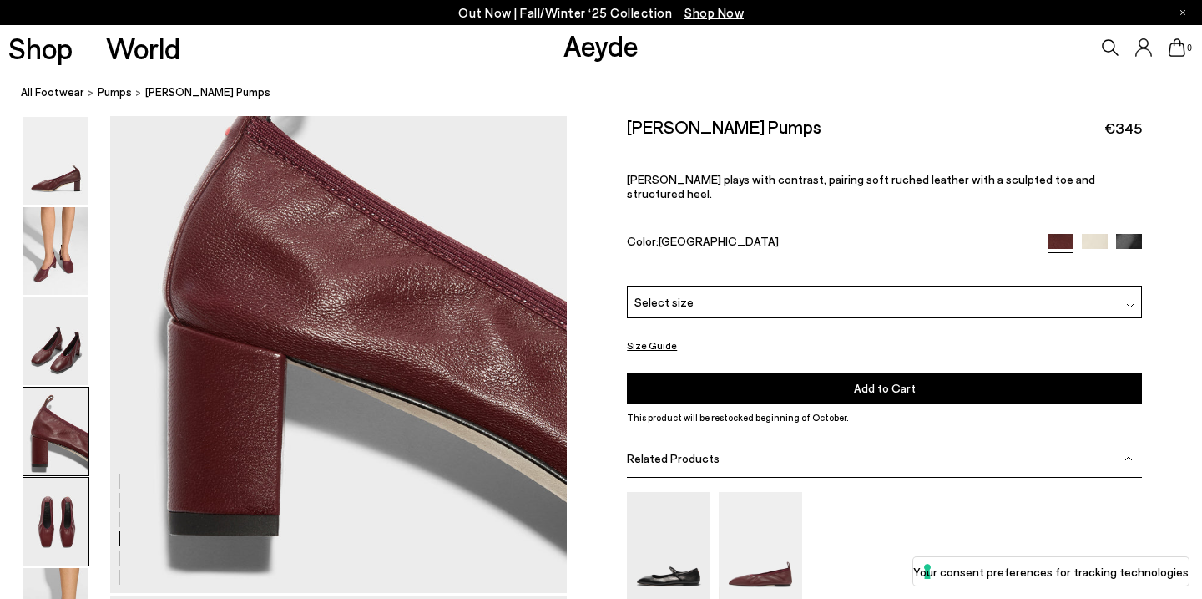
click at [46, 527] on img at bounding box center [55, 521] width 65 height 88
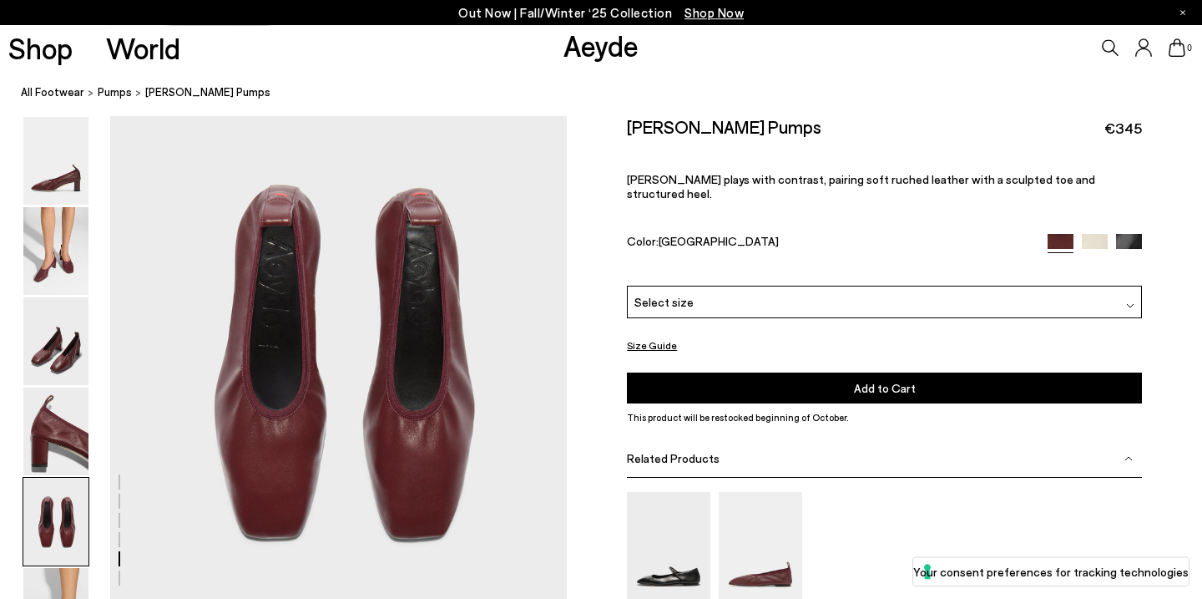
scroll to position [2431, 0]
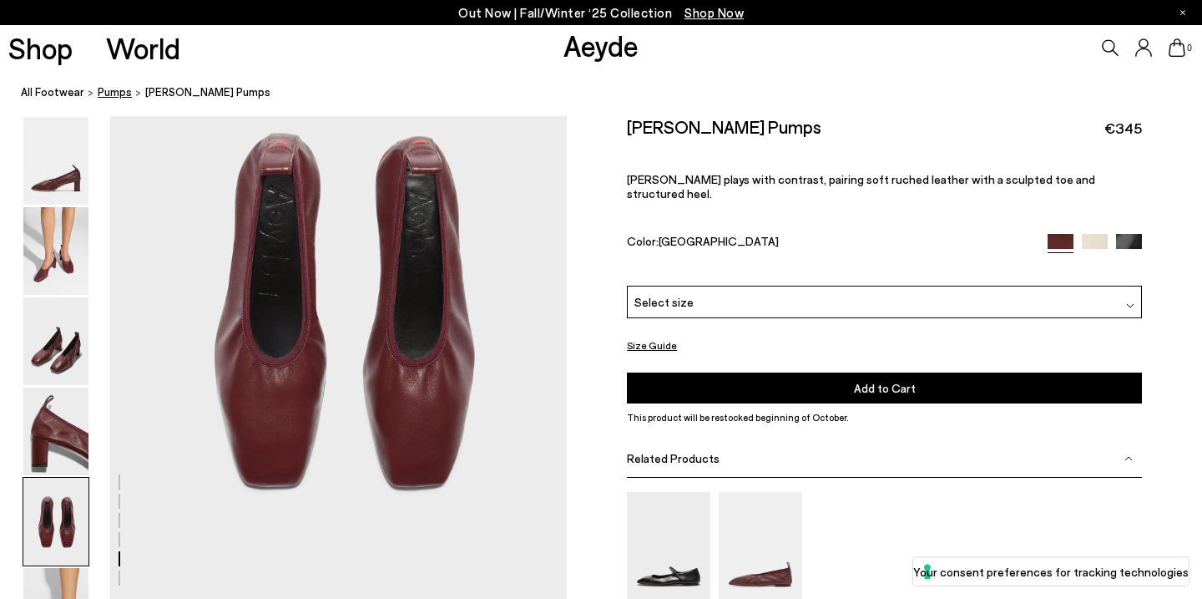
click at [114, 92] on span "pumps" at bounding box center [115, 91] width 34 height 13
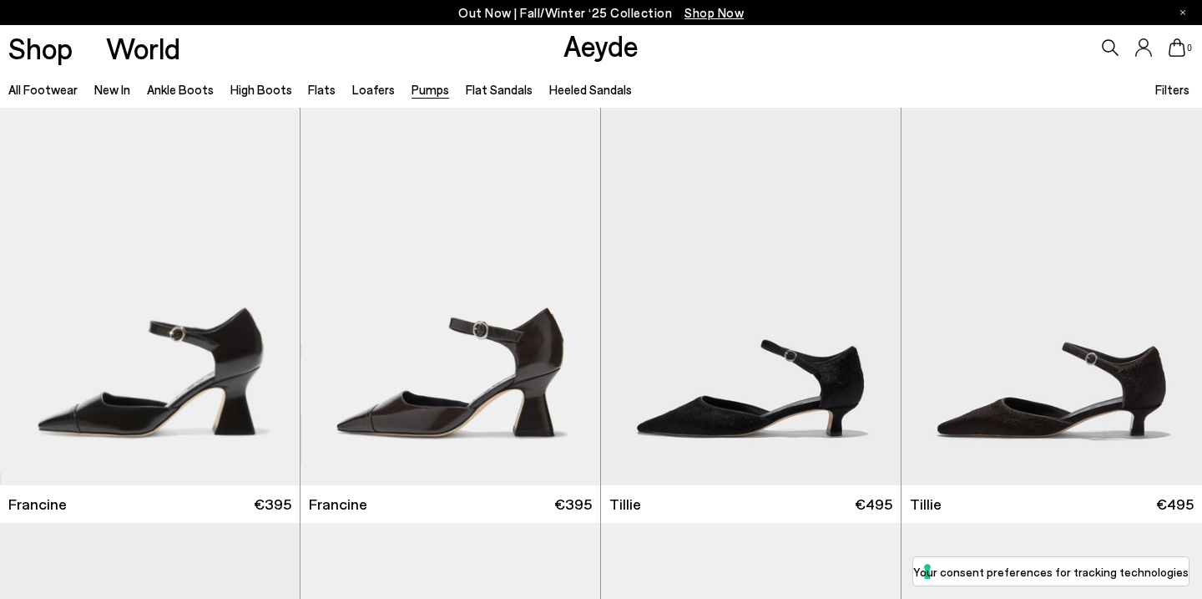
scroll to position [605, 0]
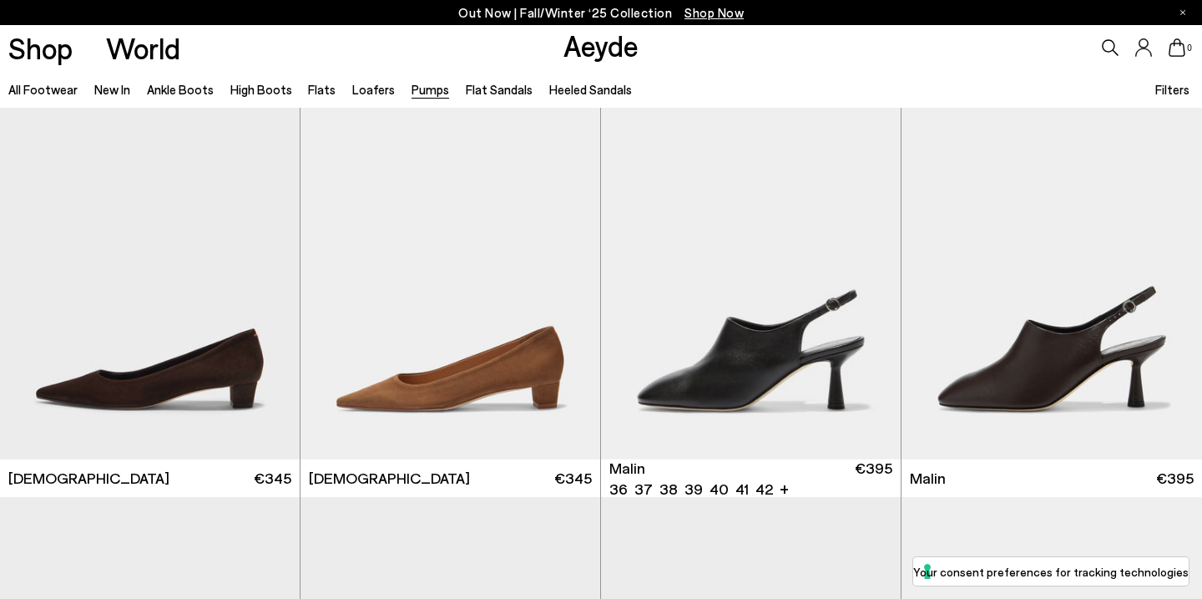
scroll to position [2524, 0]
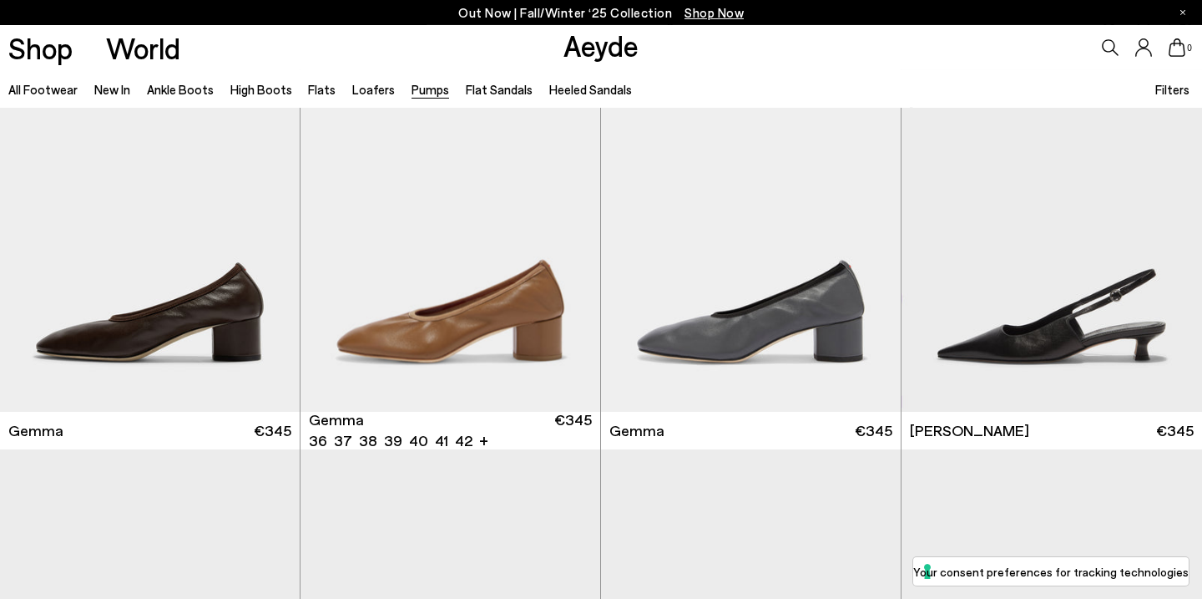
scroll to position [4634, 0]
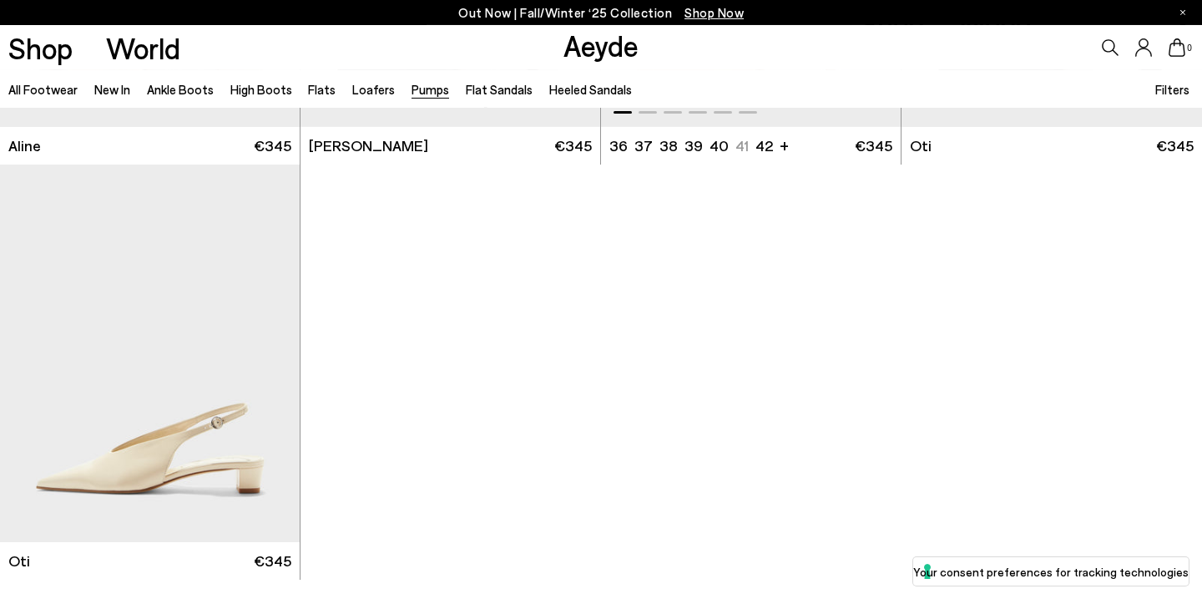
scroll to position [7407, 0]
